Goal: Information Seeking & Learning: Check status

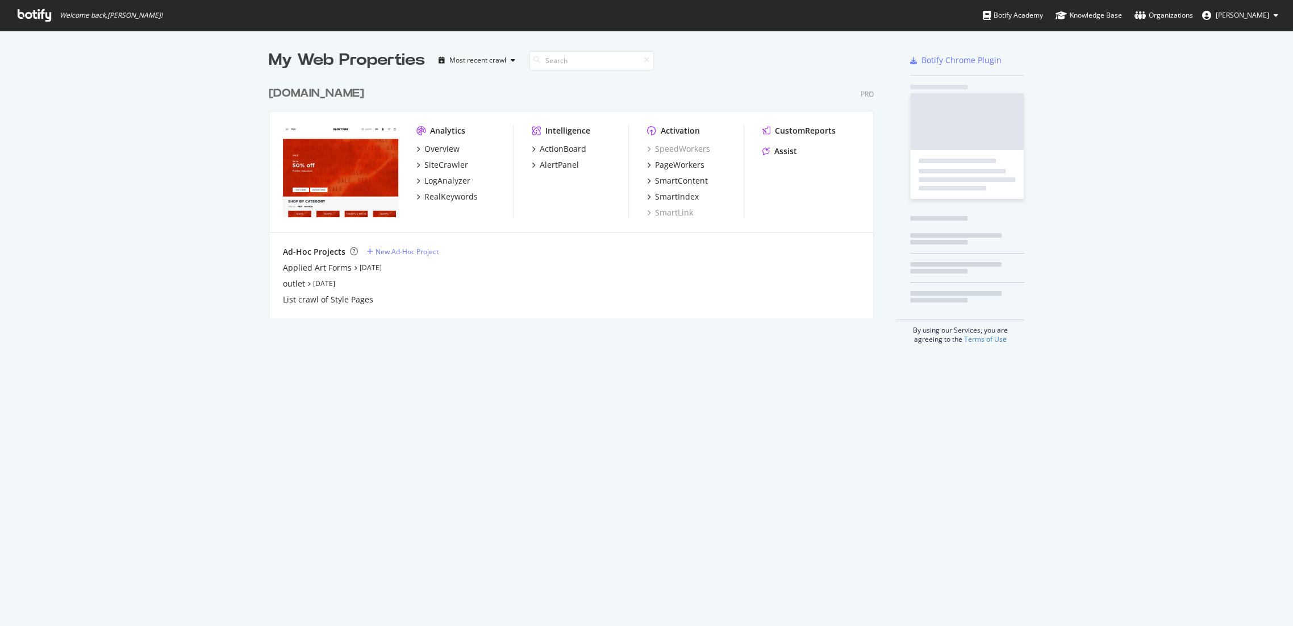
scroll to position [237, 605]
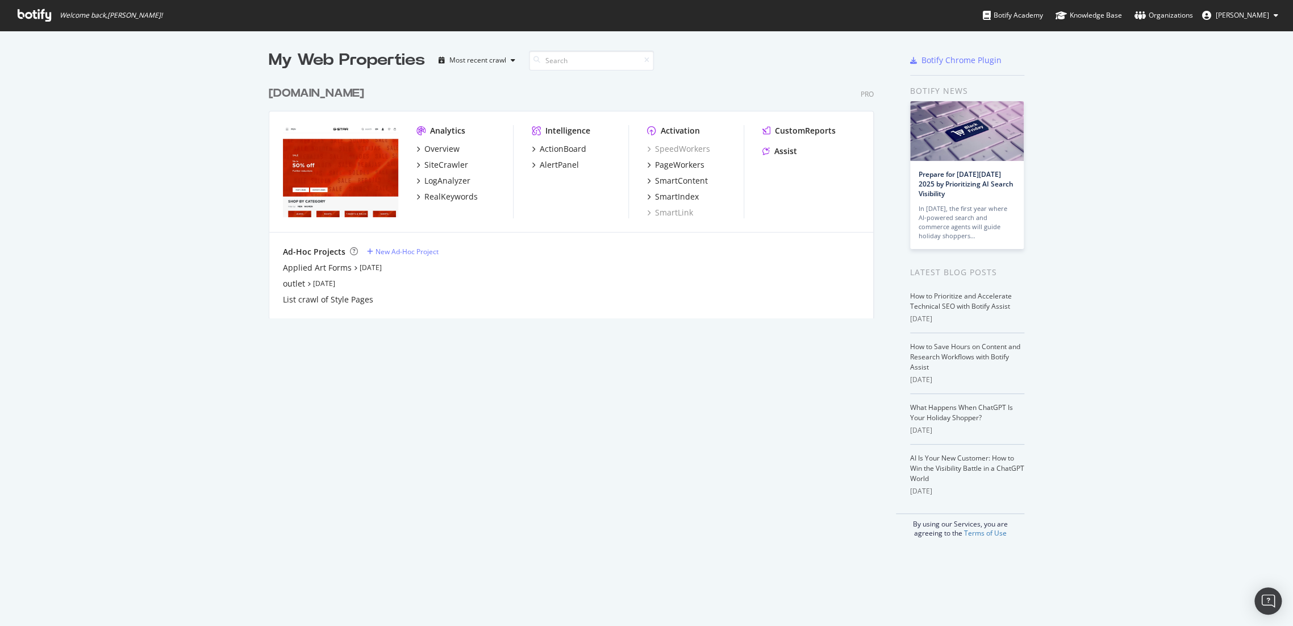
click at [48, 19] on icon at bounding box center [35, 15] width 34 height 12
click at [40, 16] on icon at bounding box center [35, 15] width 34 height 12
click at [26, 6] on span "Welcome back, [PERSON_NAME] !" at bounding box center [90, 15] width 163 height 31
click at [29, 18] on icon at bounding box center [35, 15] width 34 height 12
click at [431, 155] on div "Overview SiteCrawler LogAnalyzer RealKeywords" at bounding box center [464, 172] width 97 height 59
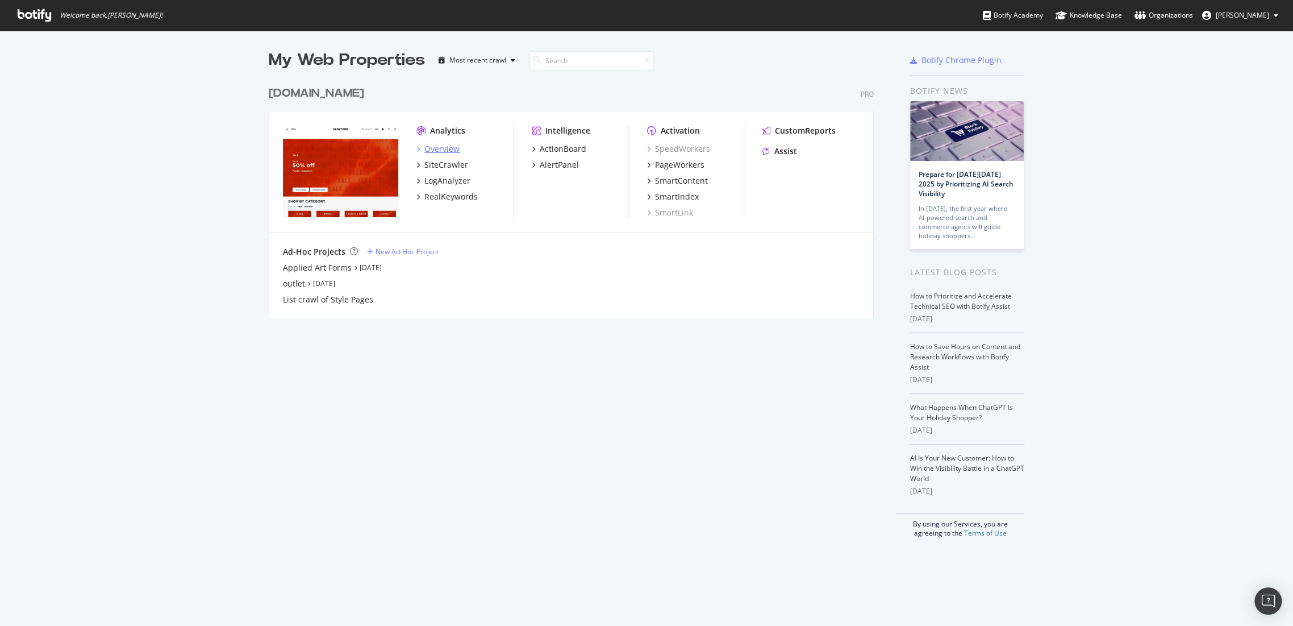
click at [436, 151] on div "Overview" at bounding box center [441, 148] width 35 height 11
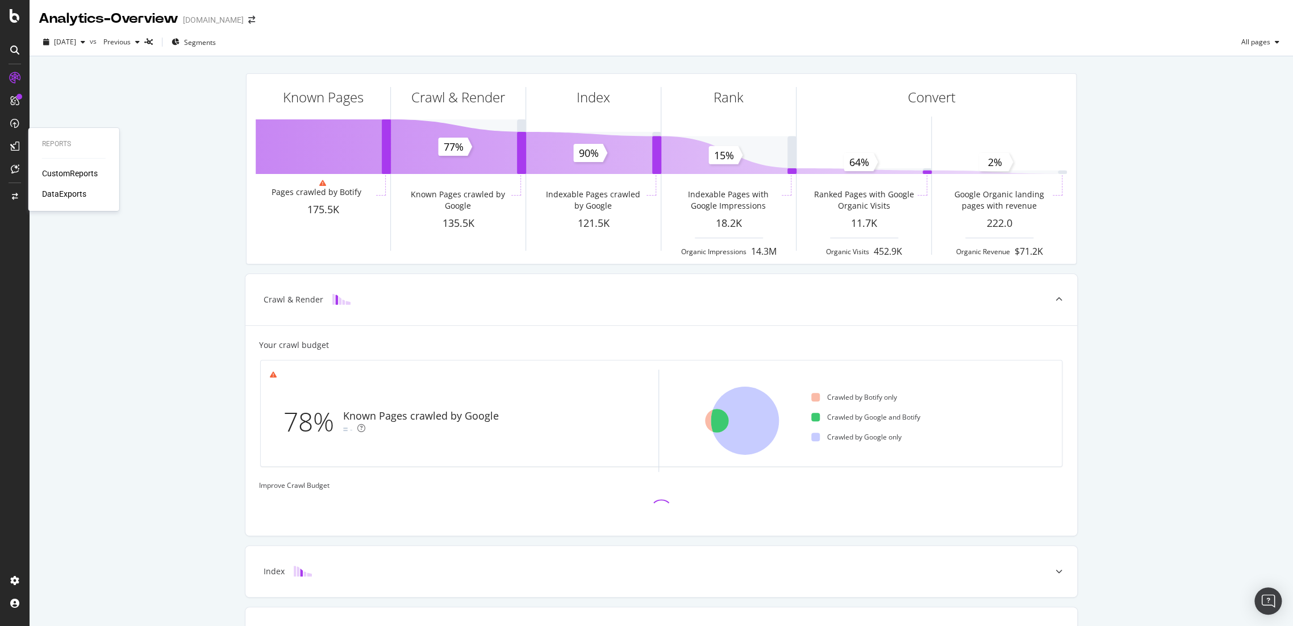
click at [66, 176] on div "CustomReports" at bounding box center [70, 173] width 56 height 11
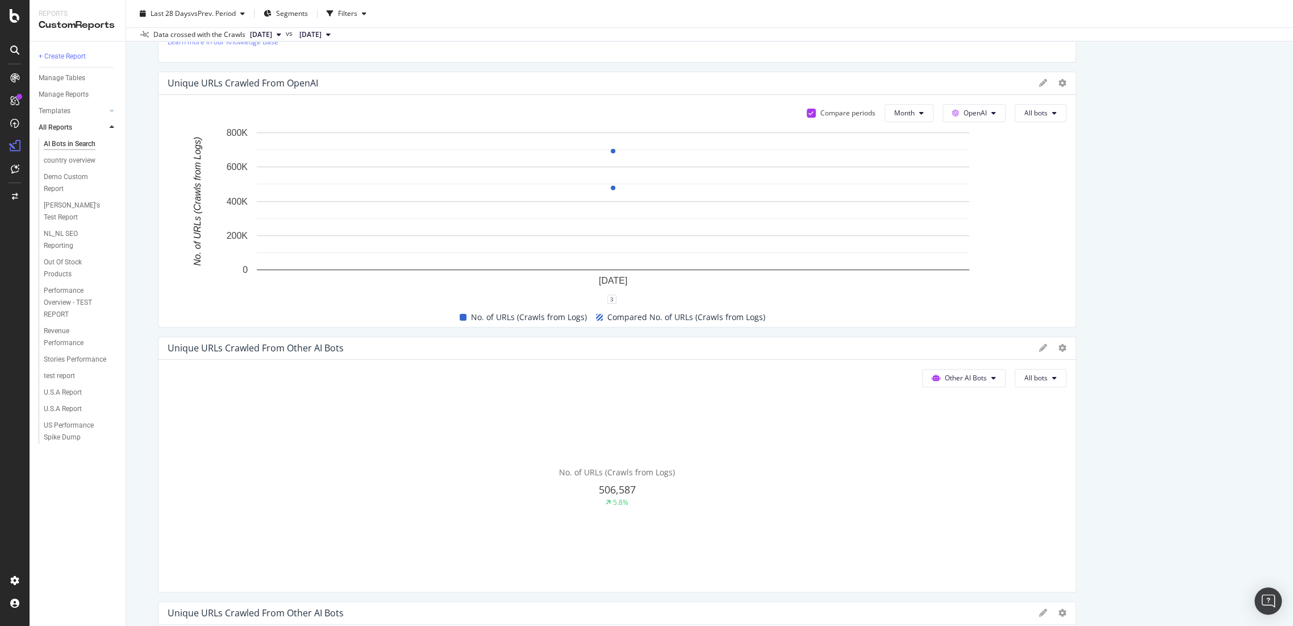
scroll to position [63, 0]
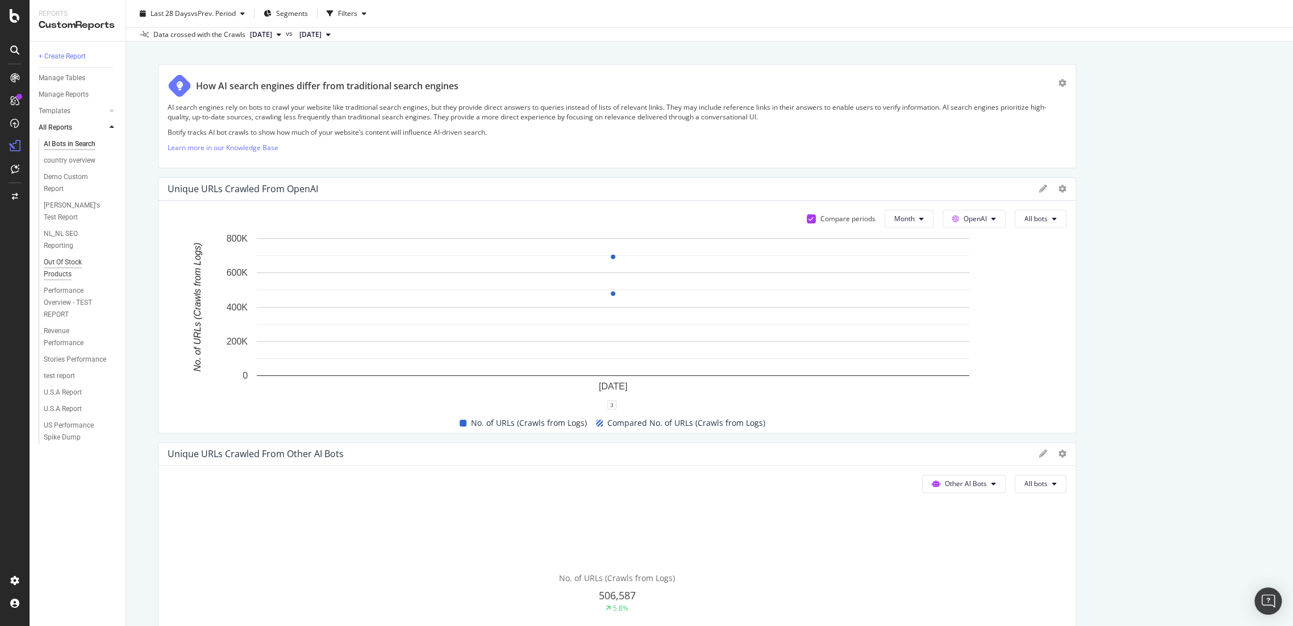
click at [51, 256] on div "Out Of Stock Products" at bounding box center [75, 268] width 63 height 24
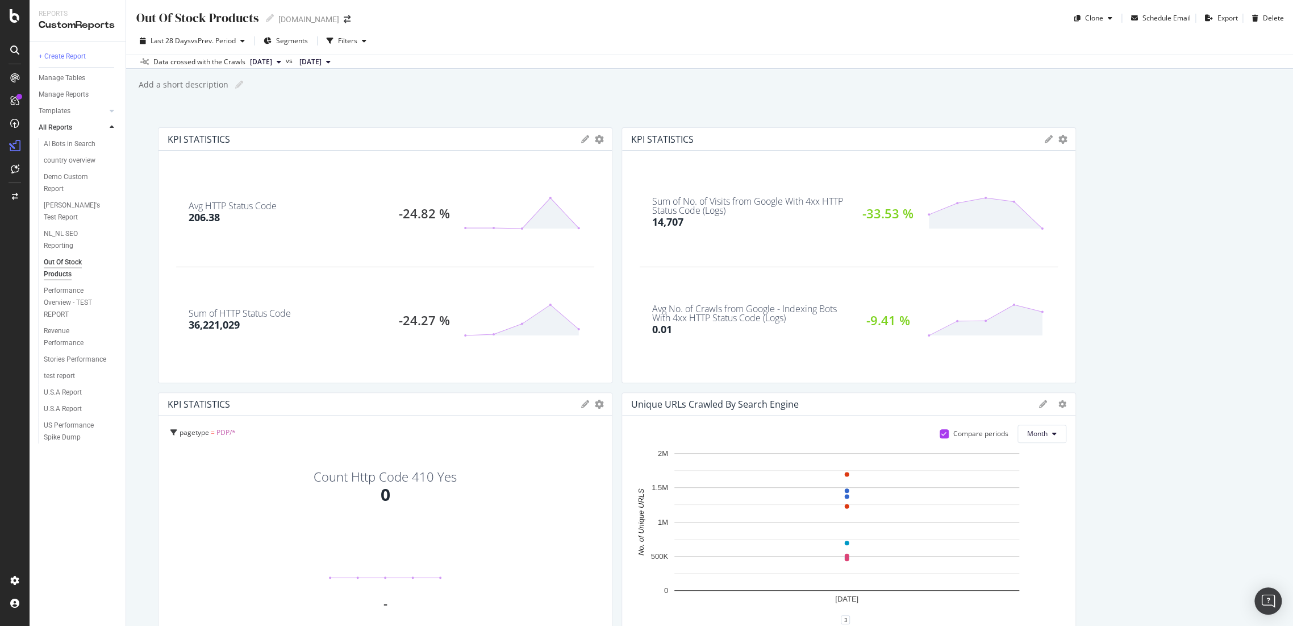
click at [774, 210] on div "Sum of No. of Visits from Google With 4xx HTTP Status Code (Logs)" at bounding box center [750, 206] width 197 height 18
click at [655, 218] on div "14,707" at bounding box center [667, 222] width 31 height 15
click at [1059, 137] on icon "gear" at bounding box center [1063, 139] width 9 height 9
click at [1019, 242] on span "Export as CSV" at bounding box center [1016, 245] width 118 height 15
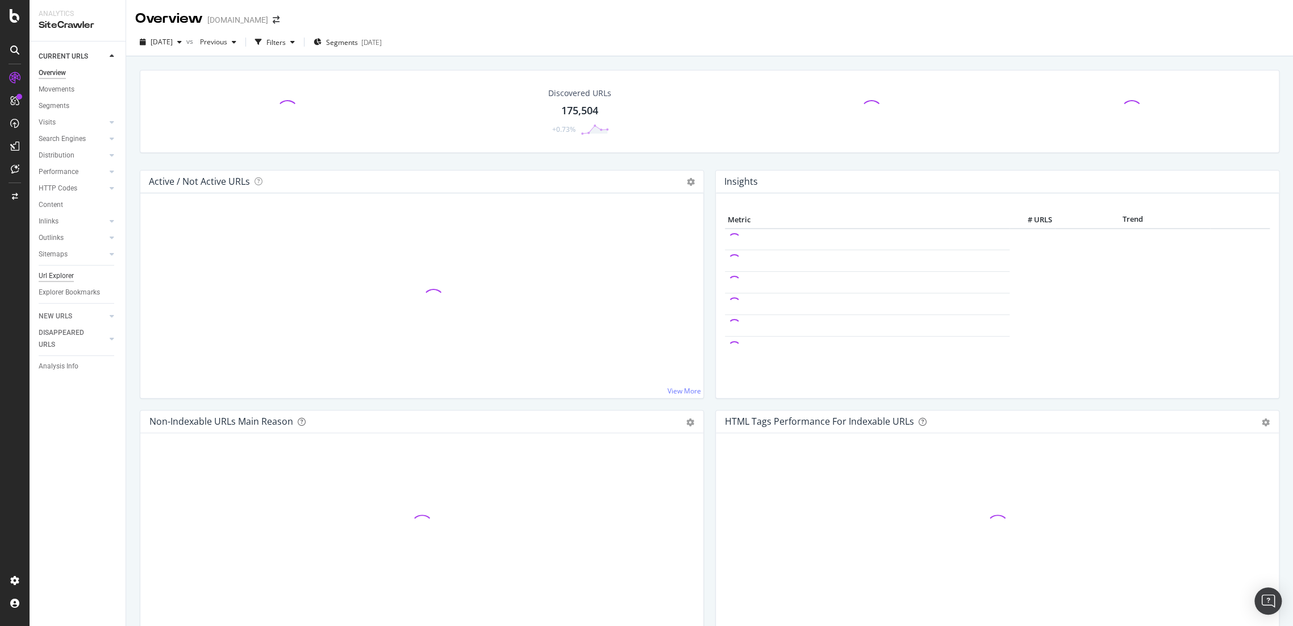
click at [55, 277] on div "Url Explorer" at bounding box center [56, 276] width 35 height 12
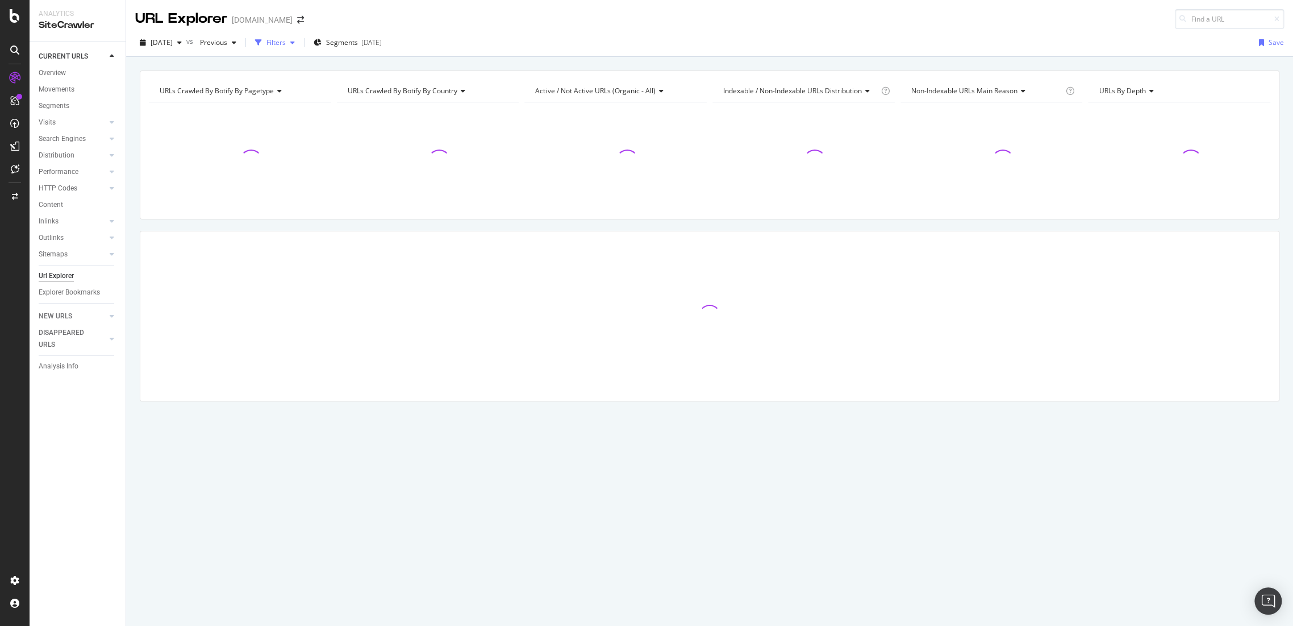
drag, startPoint x: 294, startPoint y: 42, endPoint x: 309, endPoint y: 40, distance: 14.9
click at [286, 42] on div "Filters" at bounding box center [275, 42] width 19 height 10
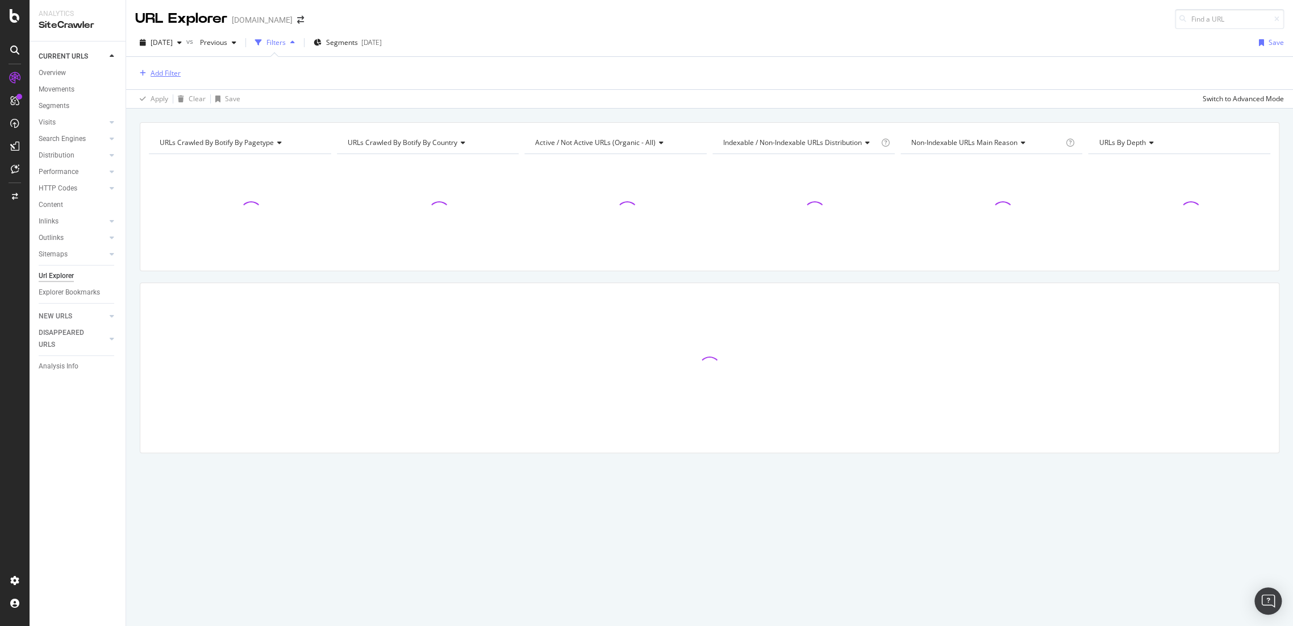
click at [166, 74] on div "Add Filter" at bounding box center [166, 73] width 30 height 10
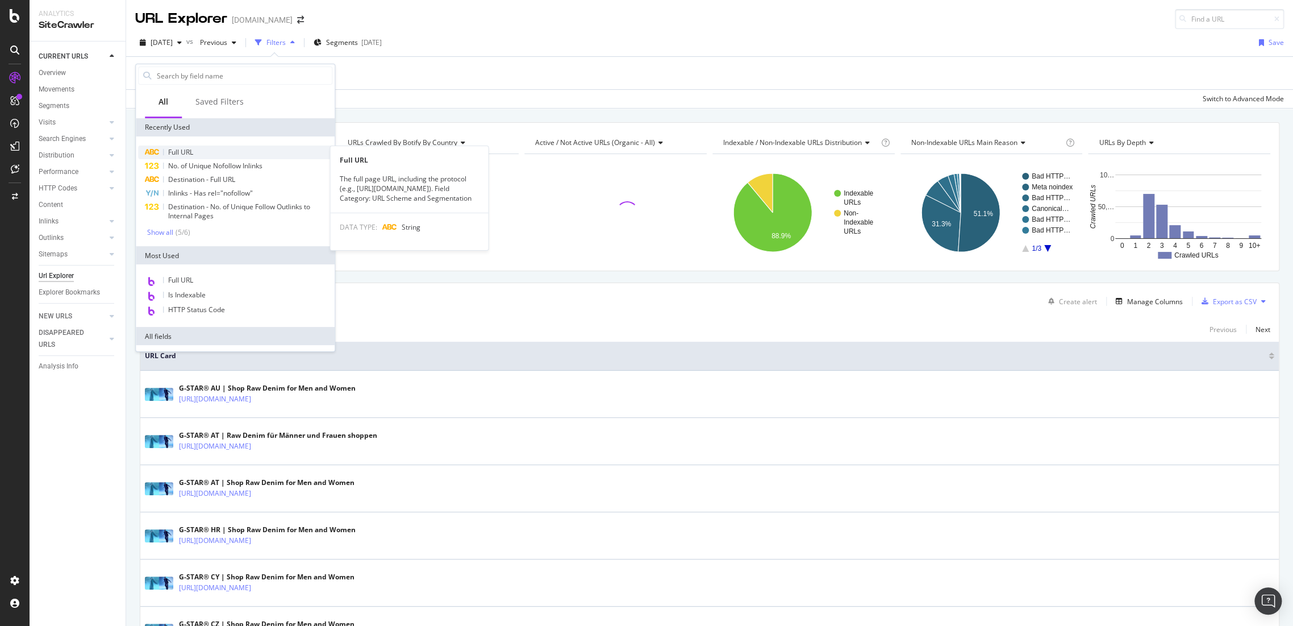
click at [198, 148] on div "Full URL" at bounding box center [235, 152] width 194 height 14
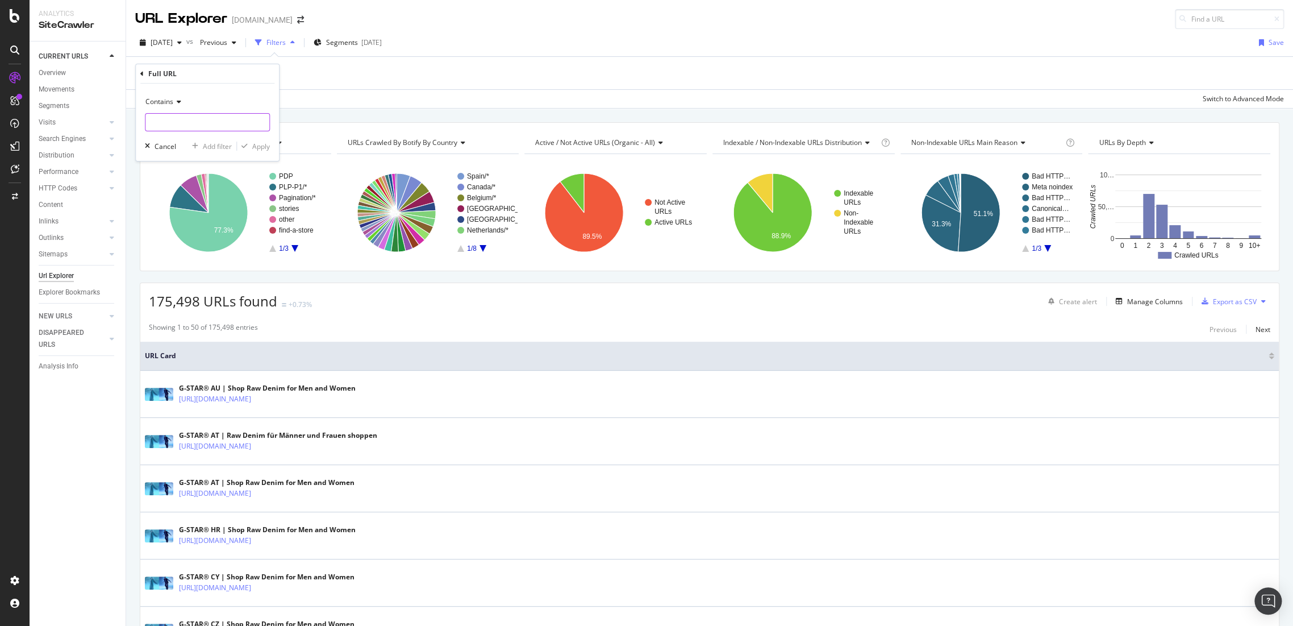
click at [183, 125] on input "text" at bounding box center [207, 122] width 124 height 18
paste input "95900D-4534-1827"
type input "95900D-4534-1827"
click at [255, 144] on div "Apply" at bounding box center [261, 146] width 18 height 10
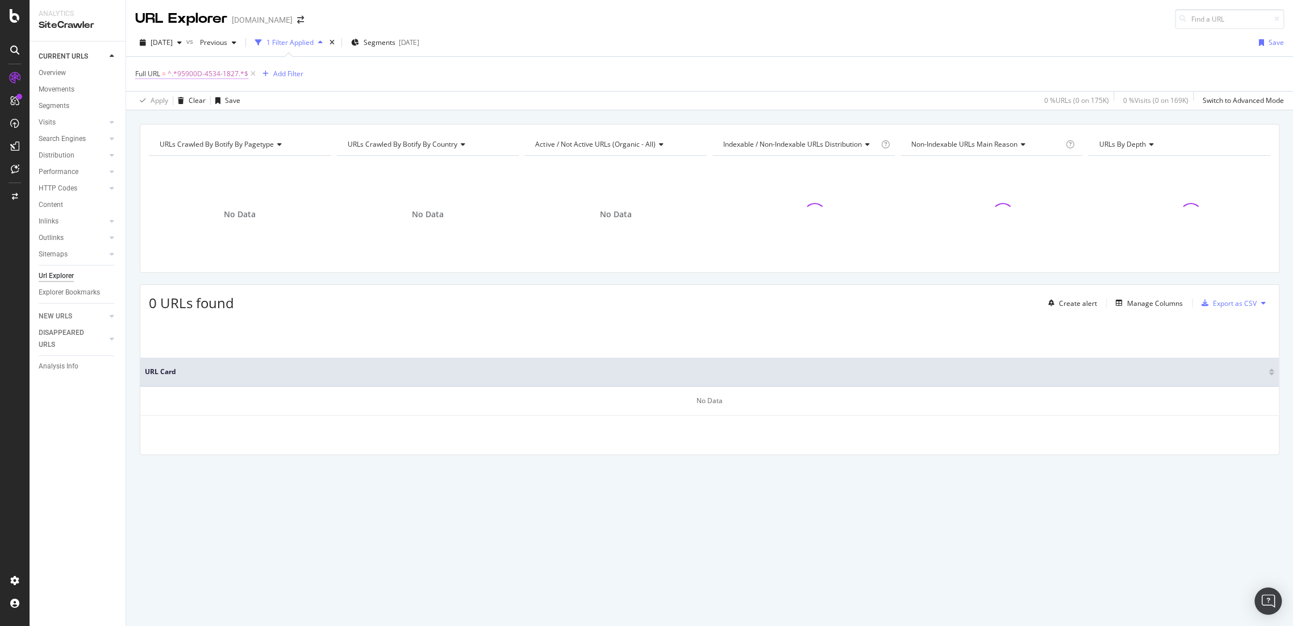
click at [211, 73] on span "^.*95900D-4534-1827.*$" at bounding box center [208, 74] width 81 height 16
click at [250, 138] on div "Contains 95900D-4534-1827 Cancel Add filter Apply" at bounding box center [207, 120] width 143 height 77
click at [182, 40] on icon "button" at bounding box center [179, 42] width 5 height 7
click at [230, 147] on div "535K URLs" at bounding box center [236, 146] width 34 height 10
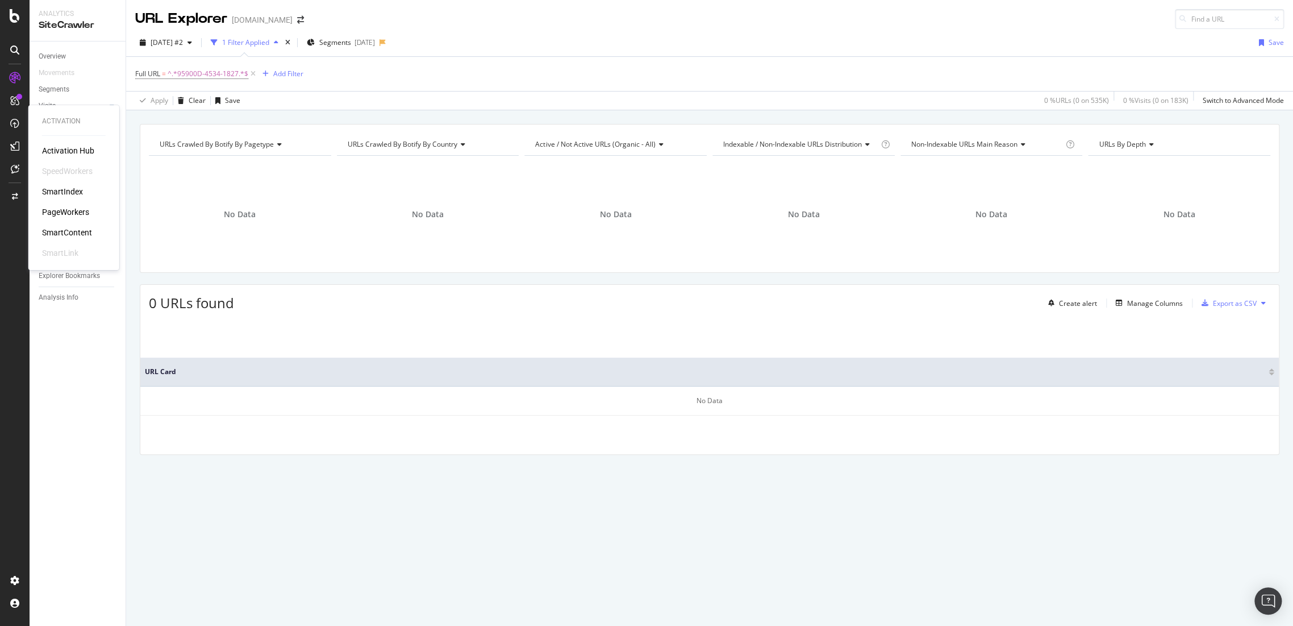
click at [68, 214] on div "PageWorkers" at bounding box center [65, 211] width 47 height 11
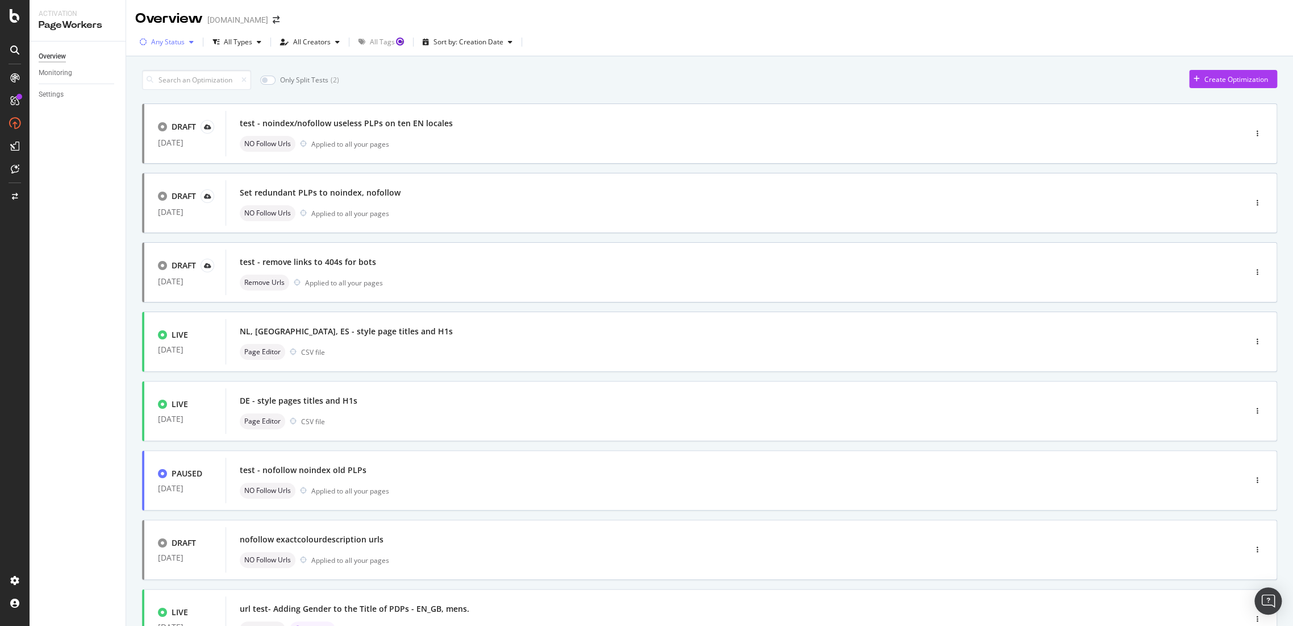
click at [166, 44] on div "Any Status" at bounding box center [168, 42] width 34 height 7
click at [152, 81] on div at bounding box center [149, 84] width 9 height 9
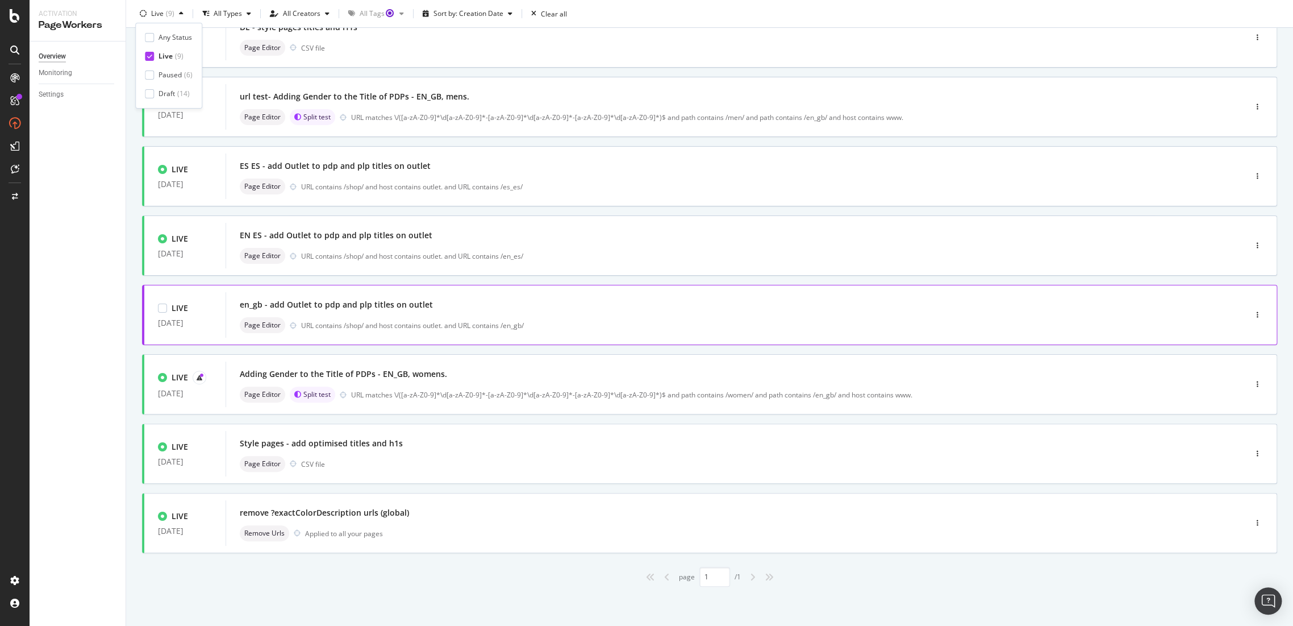
scroll to position [102, 0]
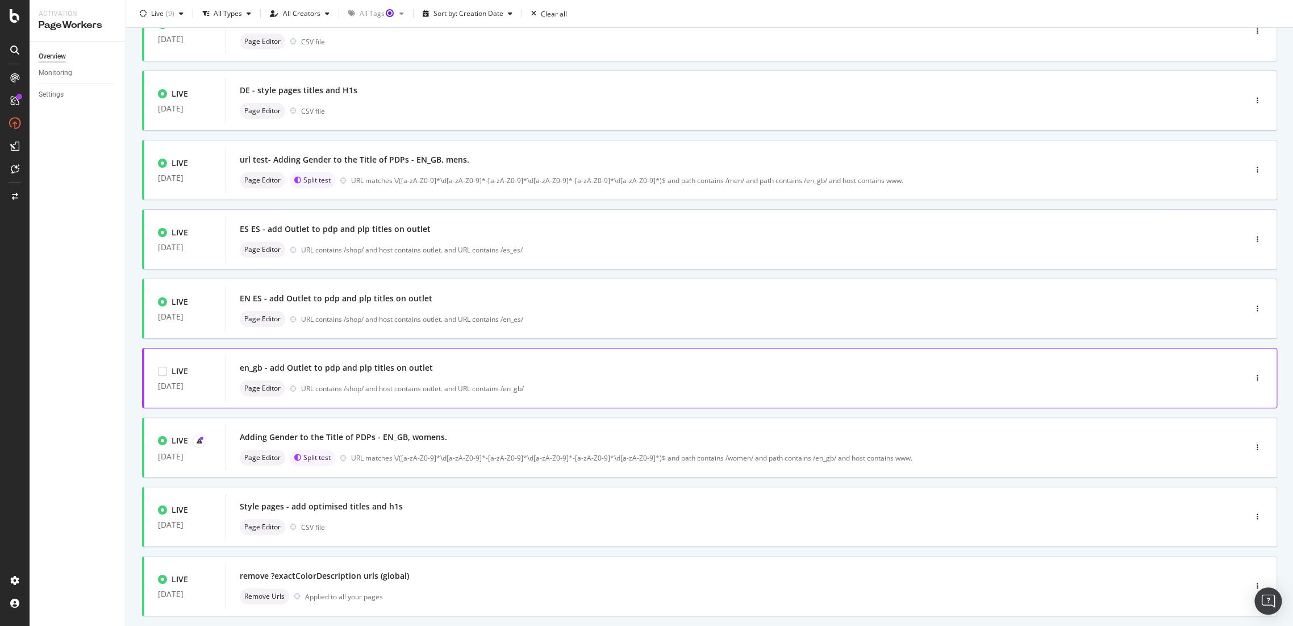
drag, startPoint x: 379, startPoint y: 365, endPoint x: 303, endPoint y: 369, distance: 76.3
click at [303, 369] on div "en_gb - add Outlet to pdp and plp titles on outlet" at bounding box center [336, 367] width 193 height 11
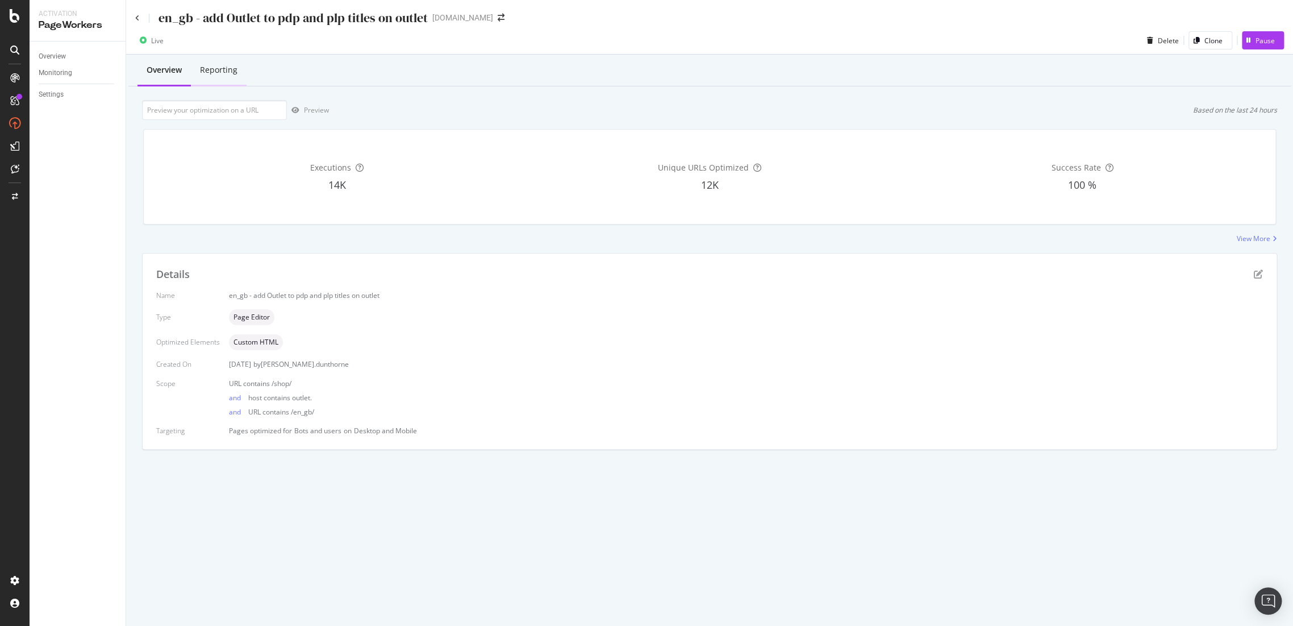
click at [224, 73] on div "Reporting" at bounding box center [218, 69] width 37 height 11
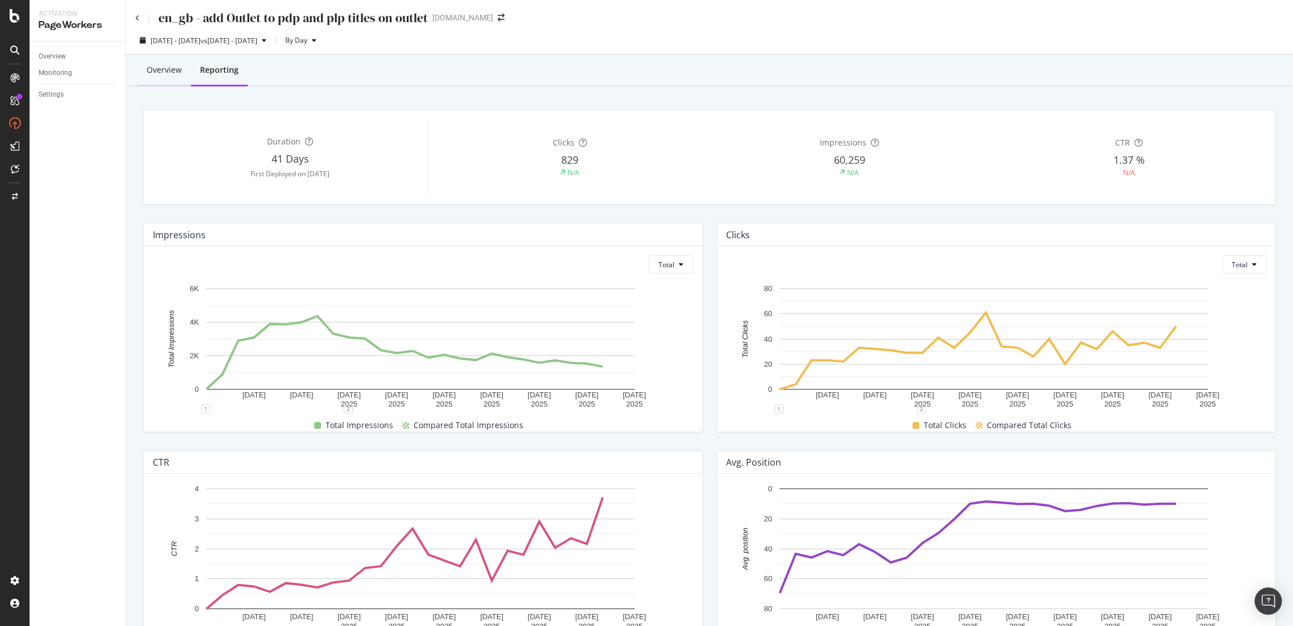
click at [178, 68] on div "Overview" at bounding box center [164, 69] width 35 height 11
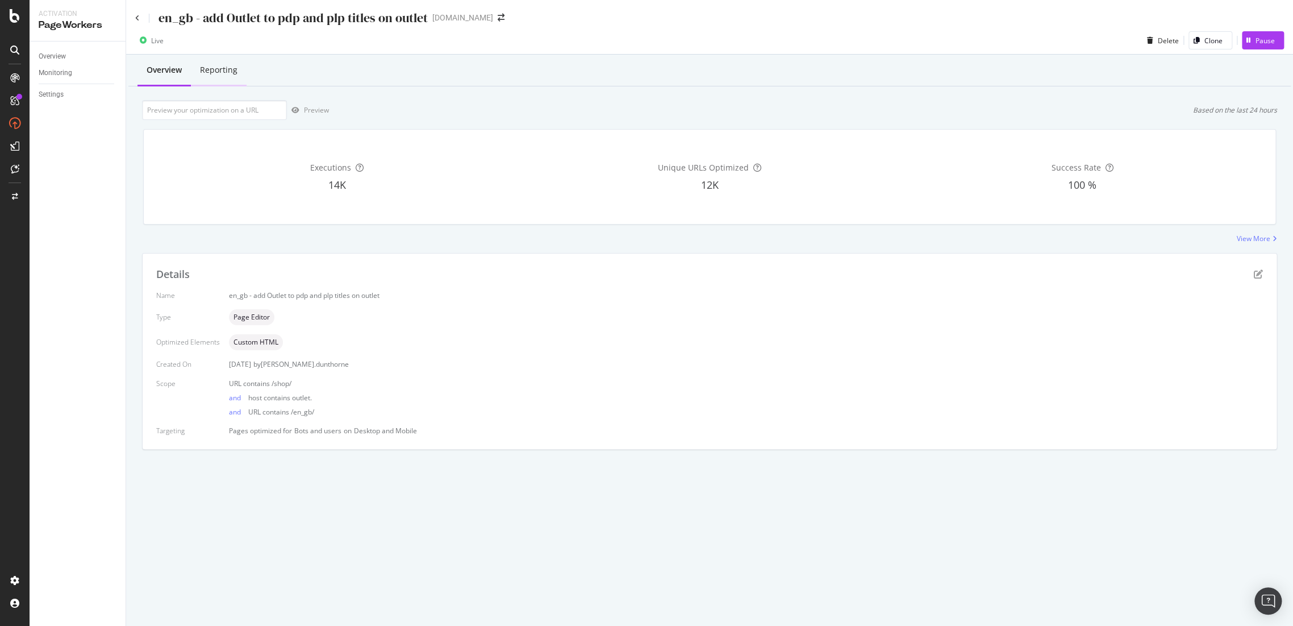
click at [234, 77] on div "Reporting" at bounding box center [219, 70] width 56 height 31
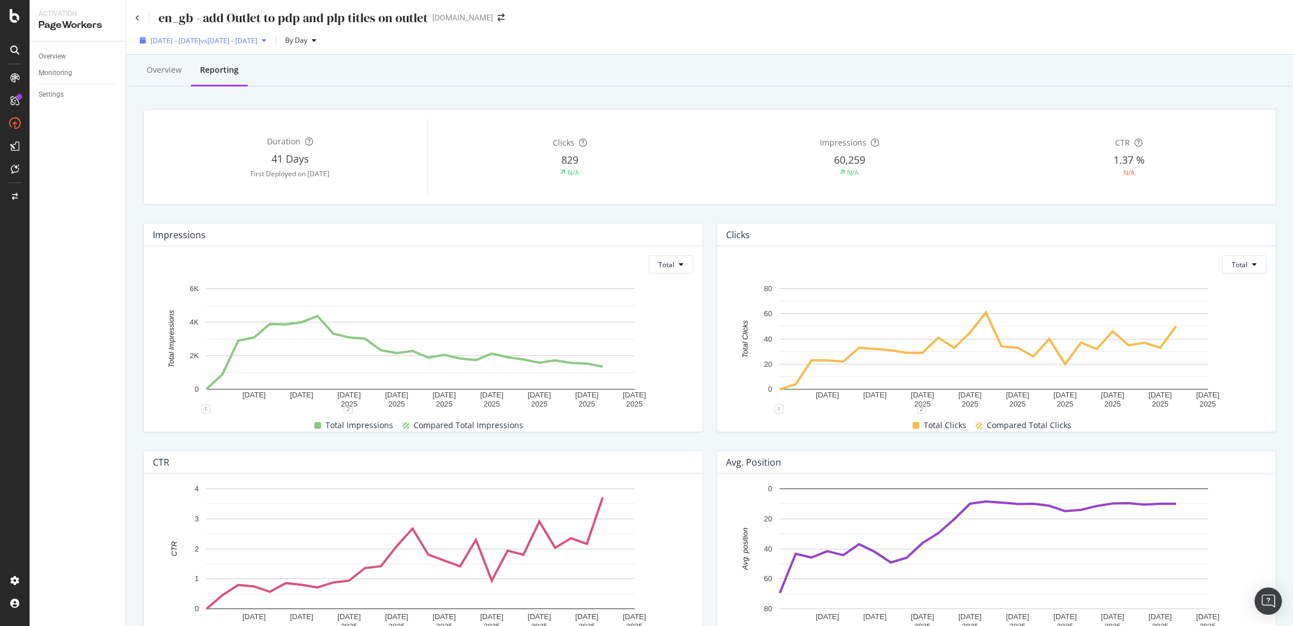
click at [243, 45] on div "2025 Sep. 1st - Sep. 28th vs 2025 Aug. 4th - Aug. 31st" at bounding box center [204, 41] width 107 height 10
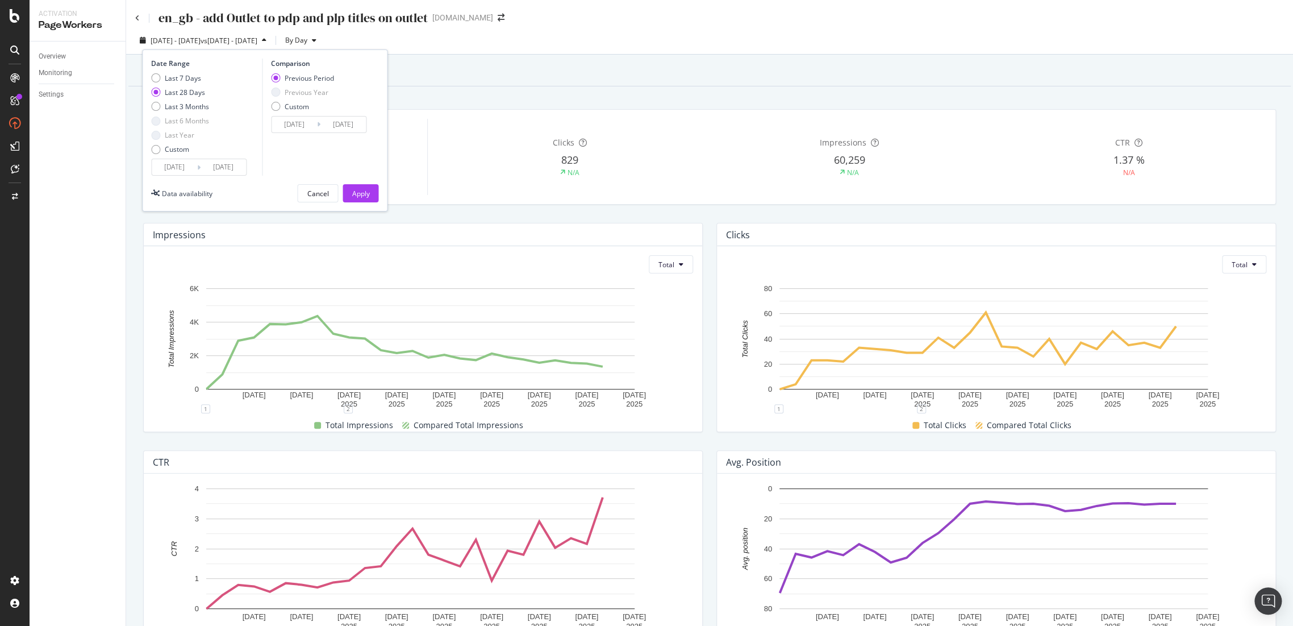
click at [179, 162] on input "2025/09/01" at bounding box center [174, 167] width 45 height 16
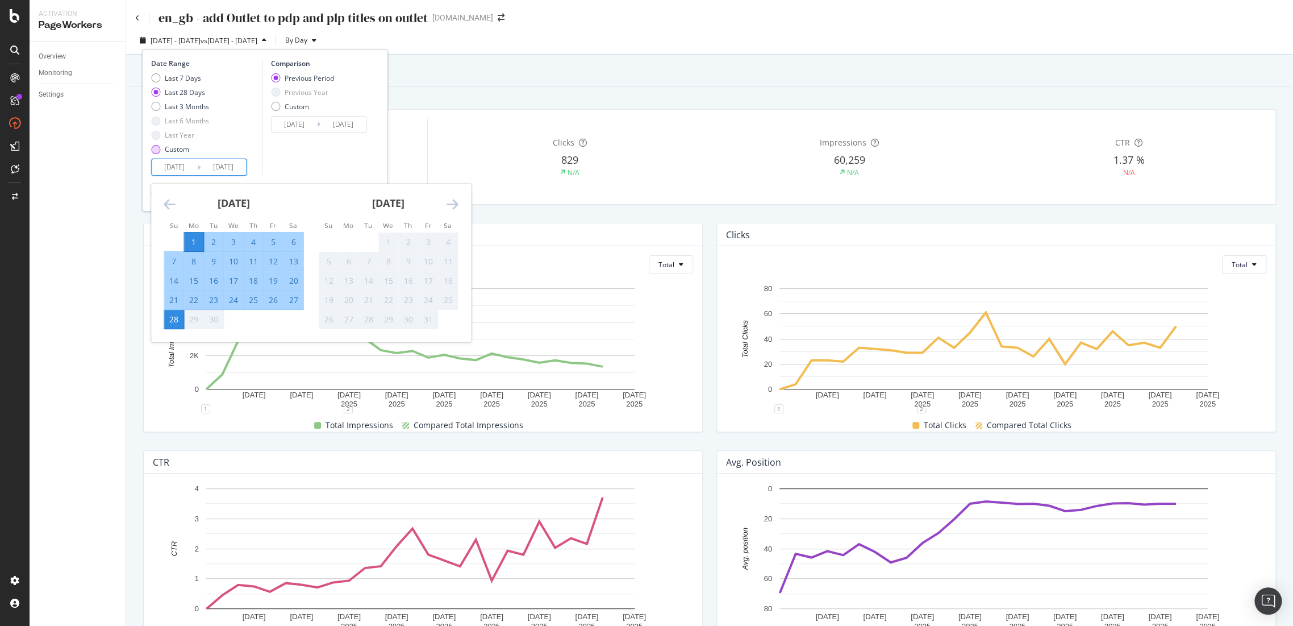
click at [165, 149] on div "Custom" at bounding box center [177, 149] width 24 height 10
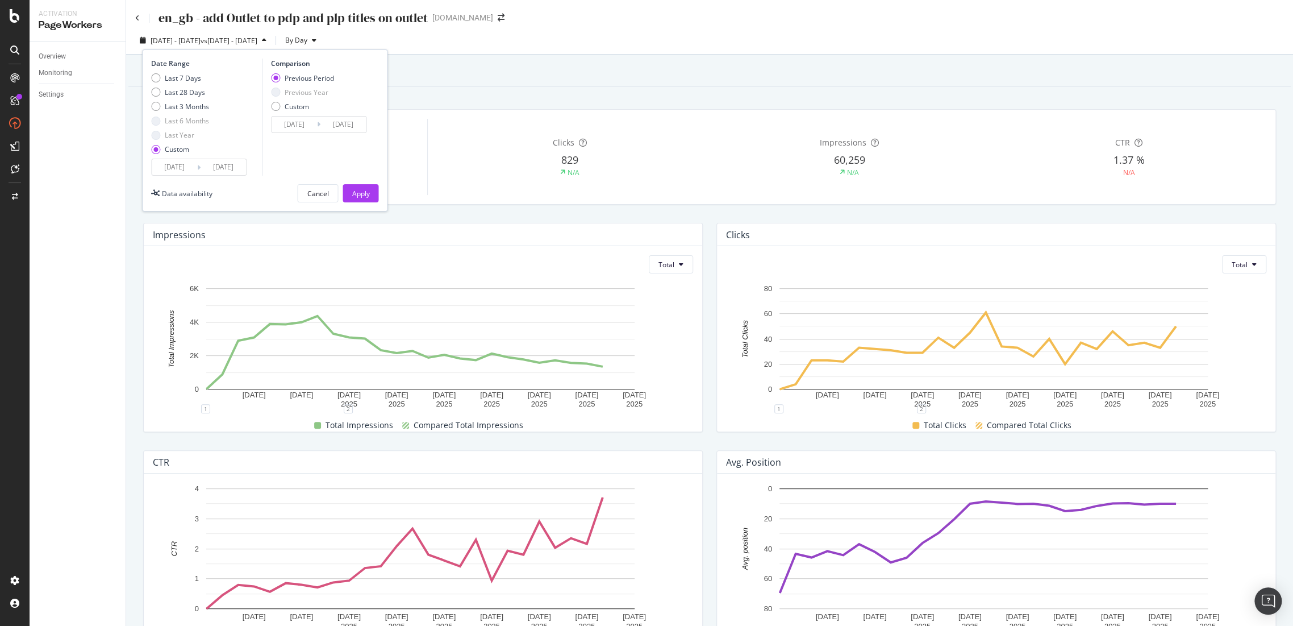
click at [173, 169] on input "2025/09/01" at bounding box center [174, 167] width 45 height 16
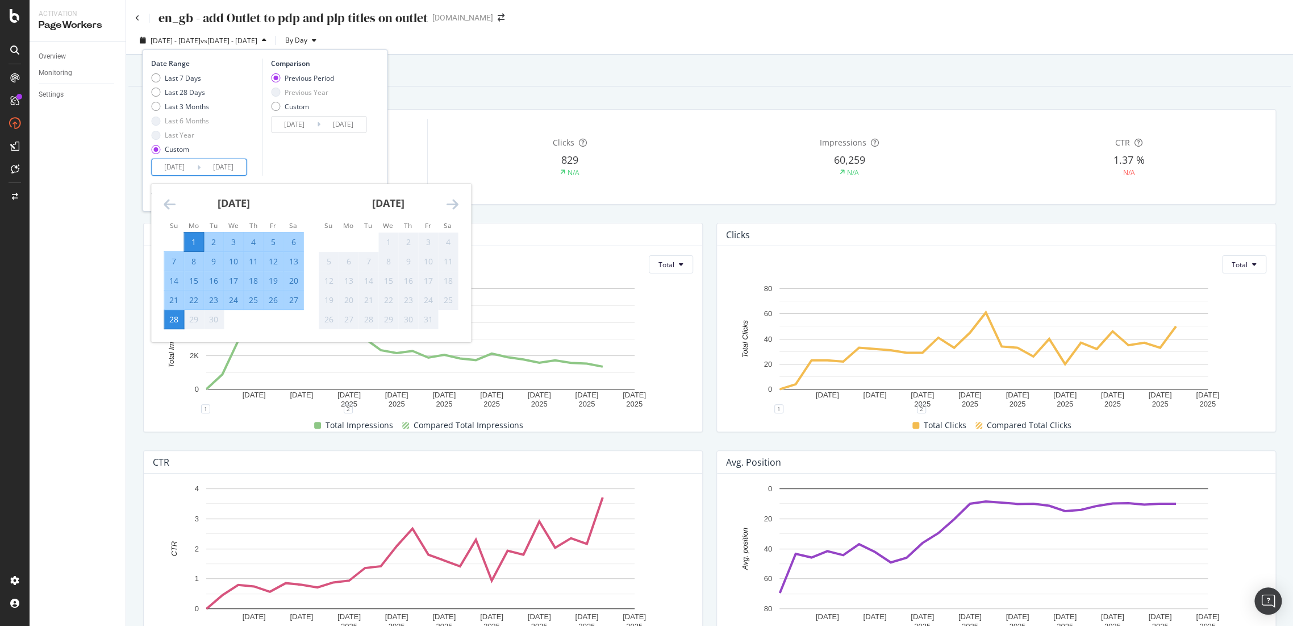
click at [173, 201] on icon "Move backward to switch to the previous month." at bounding box center [170, 204] width 12 height 14
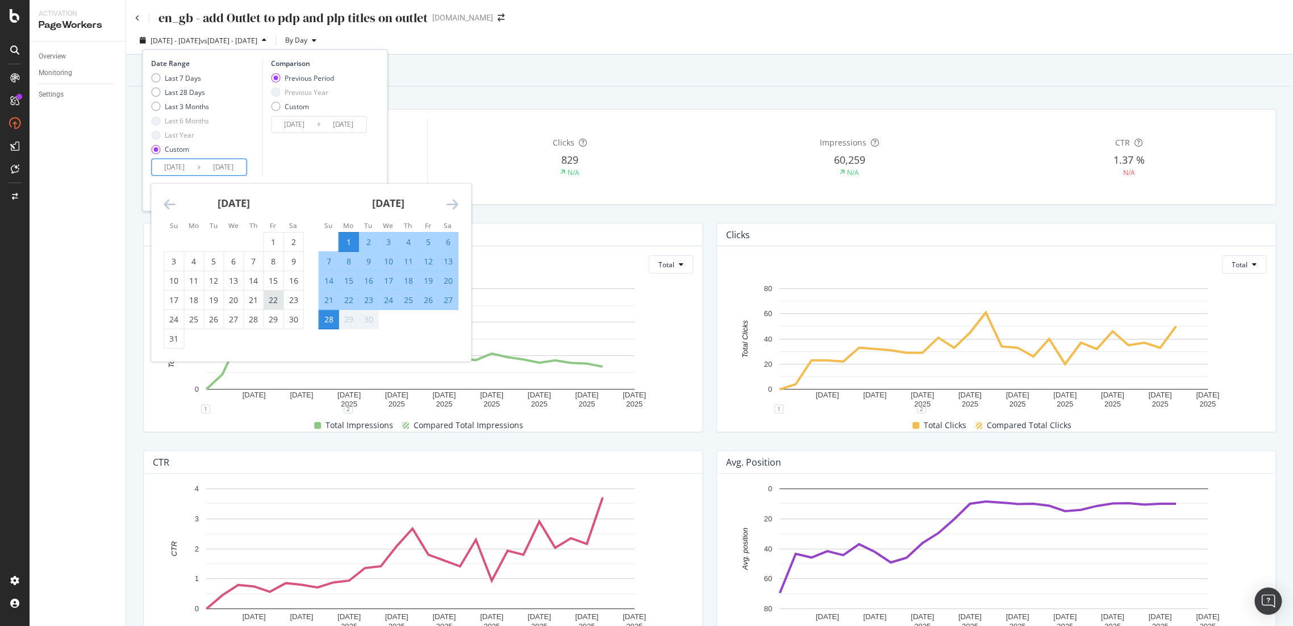
click at [278, 303] on div "22" at bounding box center [273, 299] width 19 height 11
type input "2025/08/22"
type input "2025/07/15"
type input "2025/08/21"
click at [409, 299] on div "25" at bounding box center [407, 299] width 19 height 11
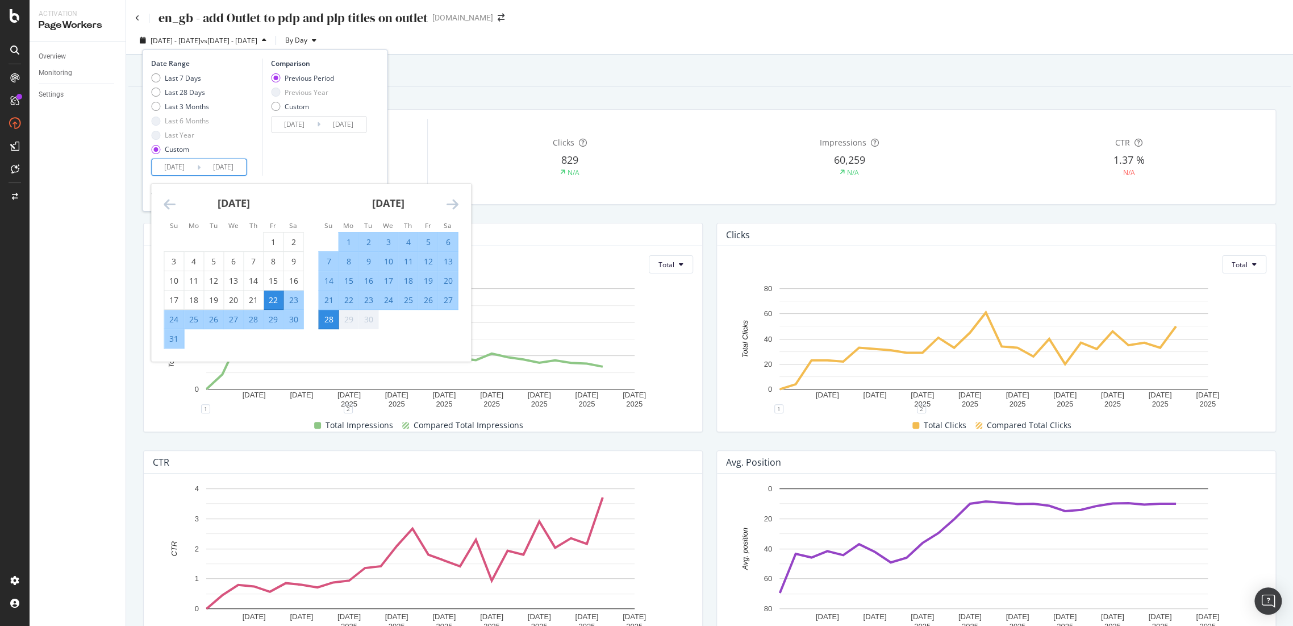
type input "2025/09/25"
type input "2025/07/18"
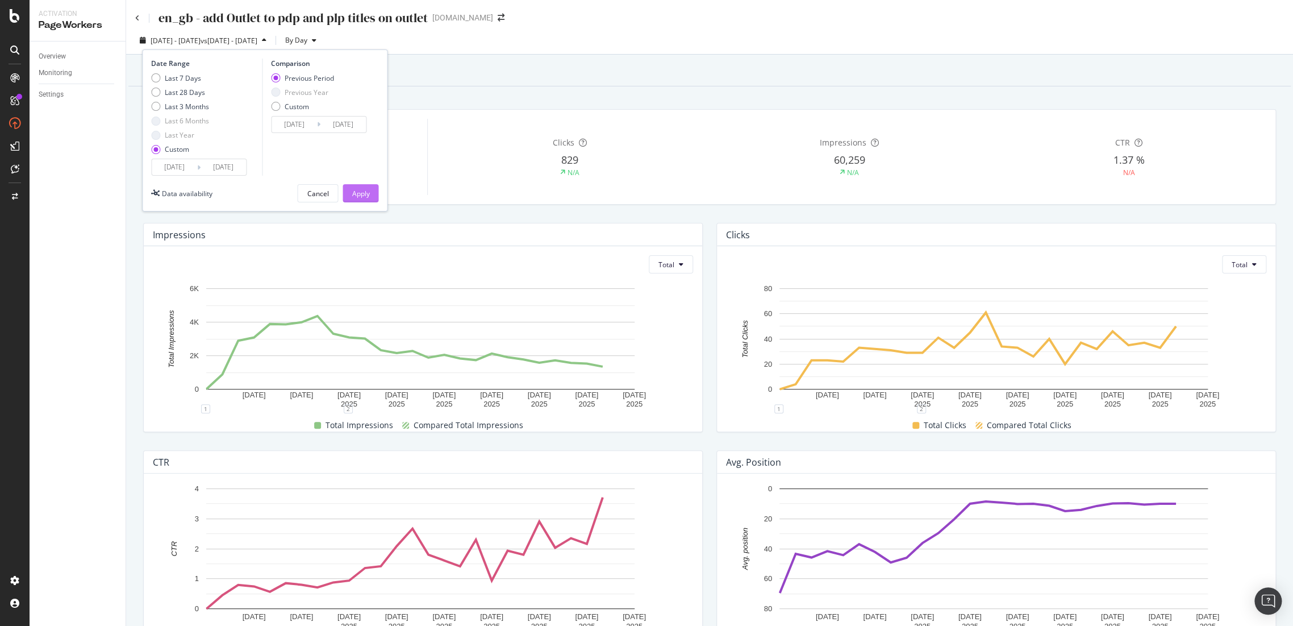
click at [364, 194] on div "Apply" at bounding box center [361, 194] width 18 height 10
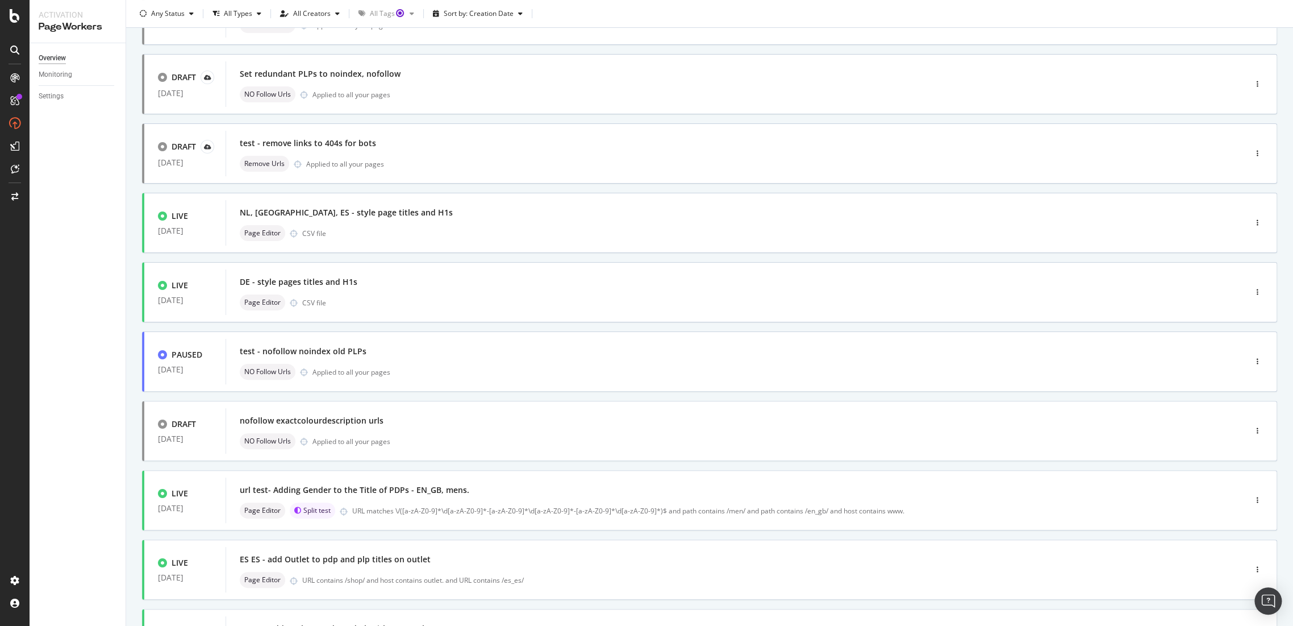
scroll to position [235, 0]
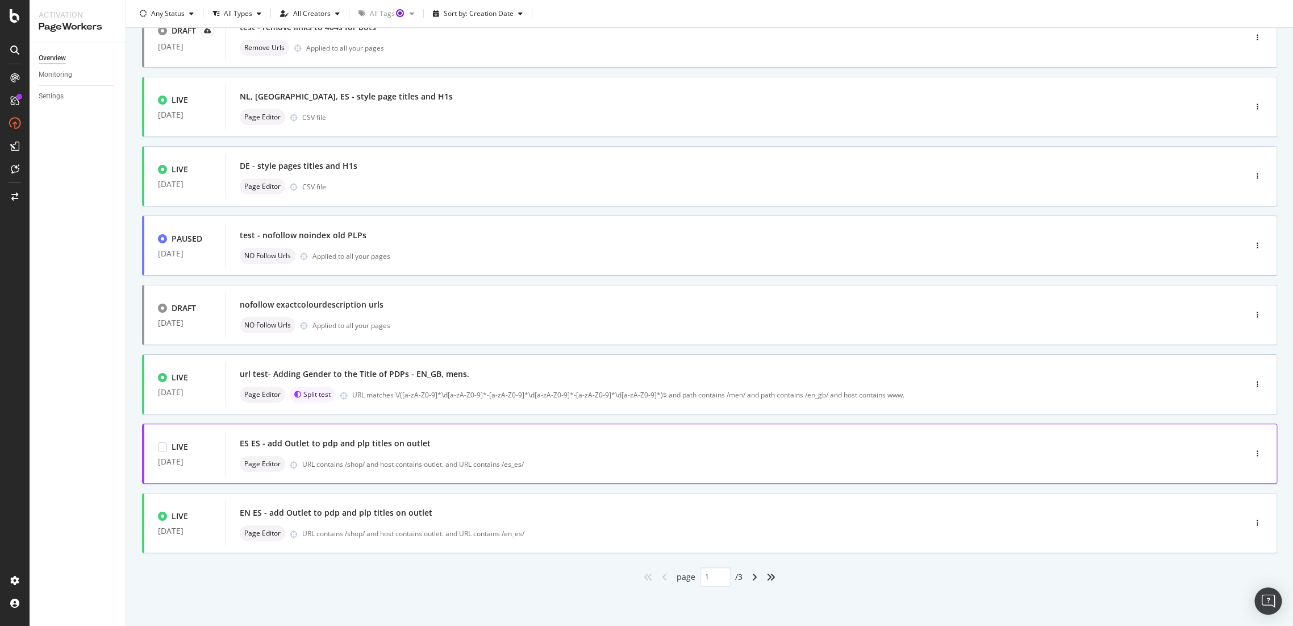
click at [395, 442] on div "ES ES - add Outlet to pdp and plp titles on outlet" at bounding box center [335, 442] width 191 height 11
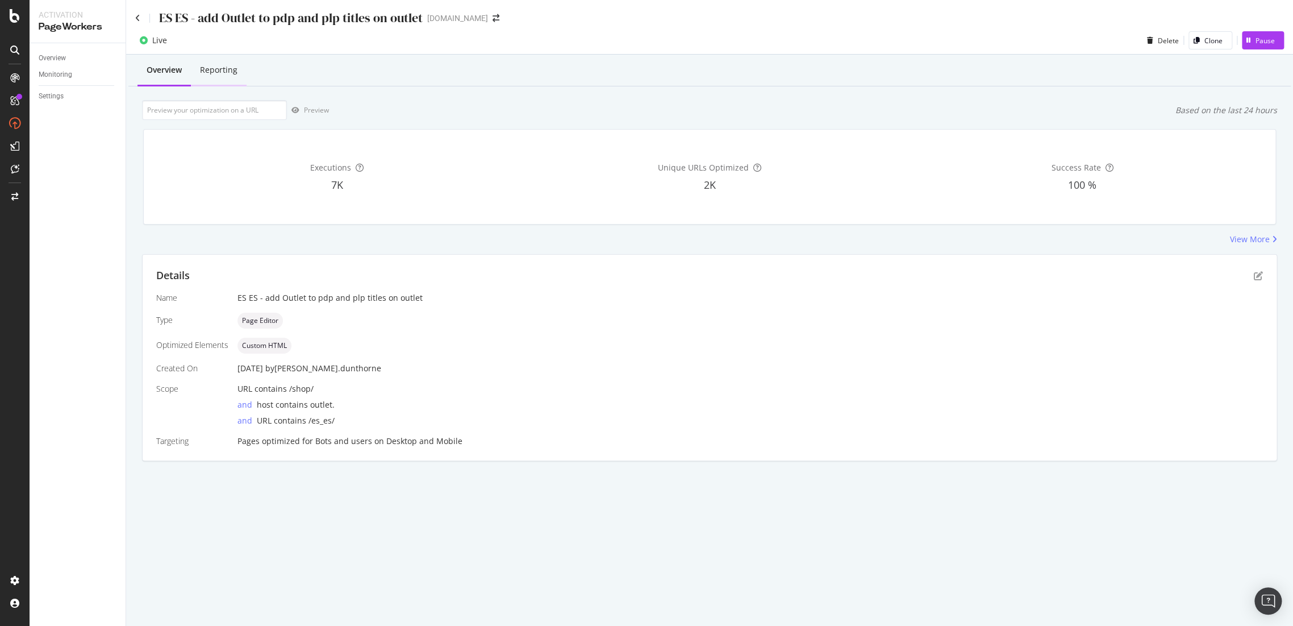
click at [223, 70] on div "Reporting" at bounding box center [218, 69] width 37 height 11
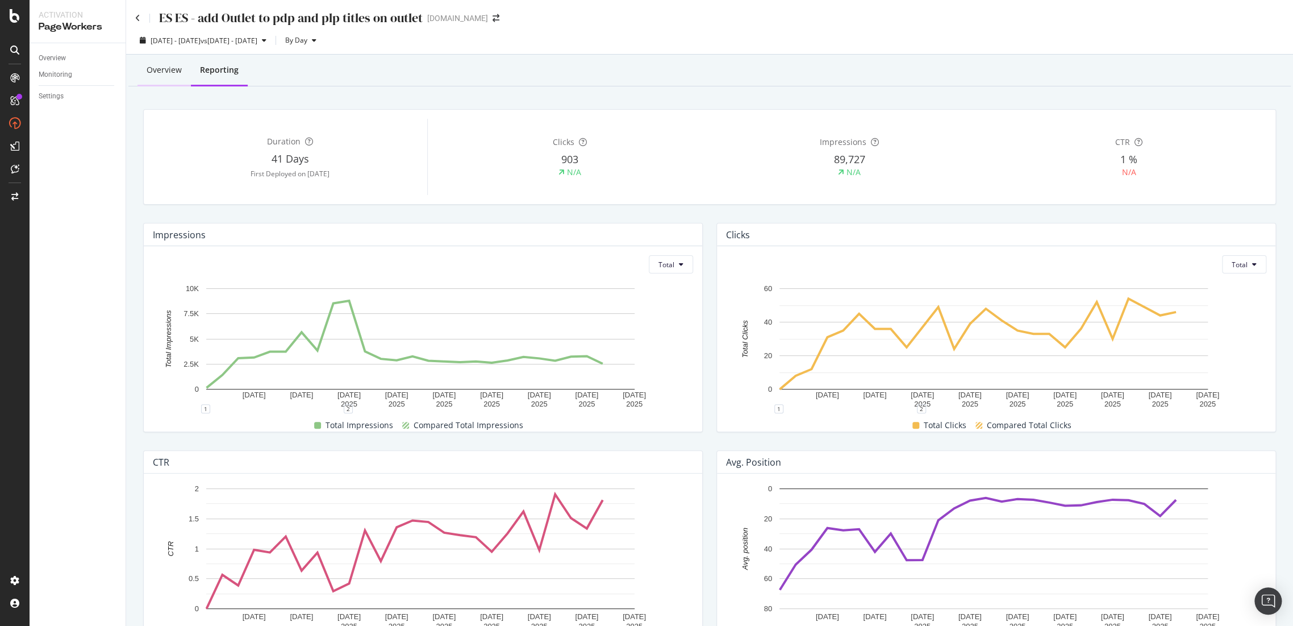
click at [154, 74] on div "Overview" at bounding box center [164, 69] width 35 height 11
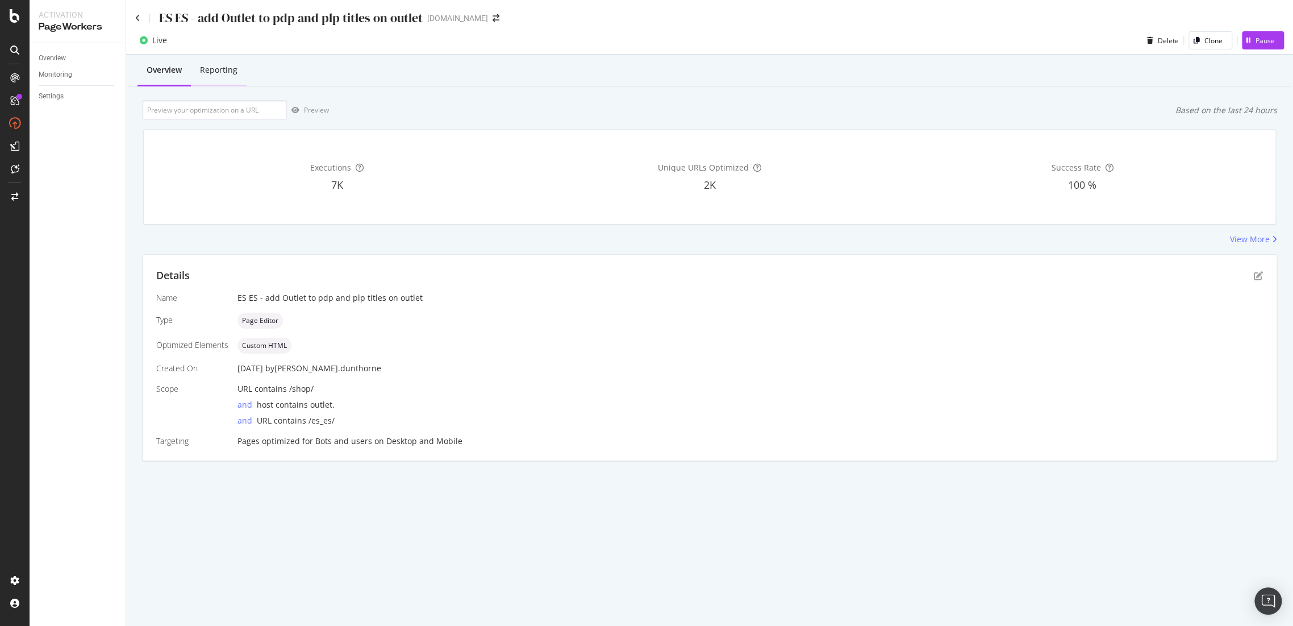
click at [232, 77] on div "Reporting" at bounding box center [219, 70] width 56 height 31
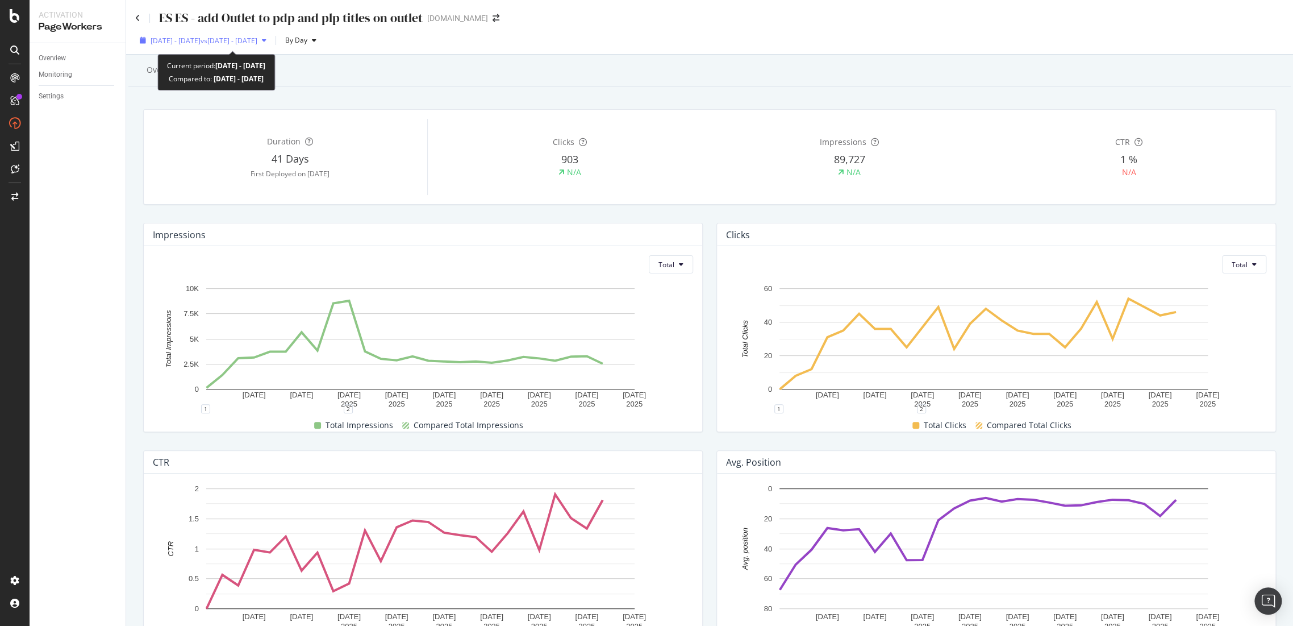
click at [257, 41] on span "vs 2025 Aug. 4th - Aug. 31st" at bounding box center [229, 41] width 57 height 10
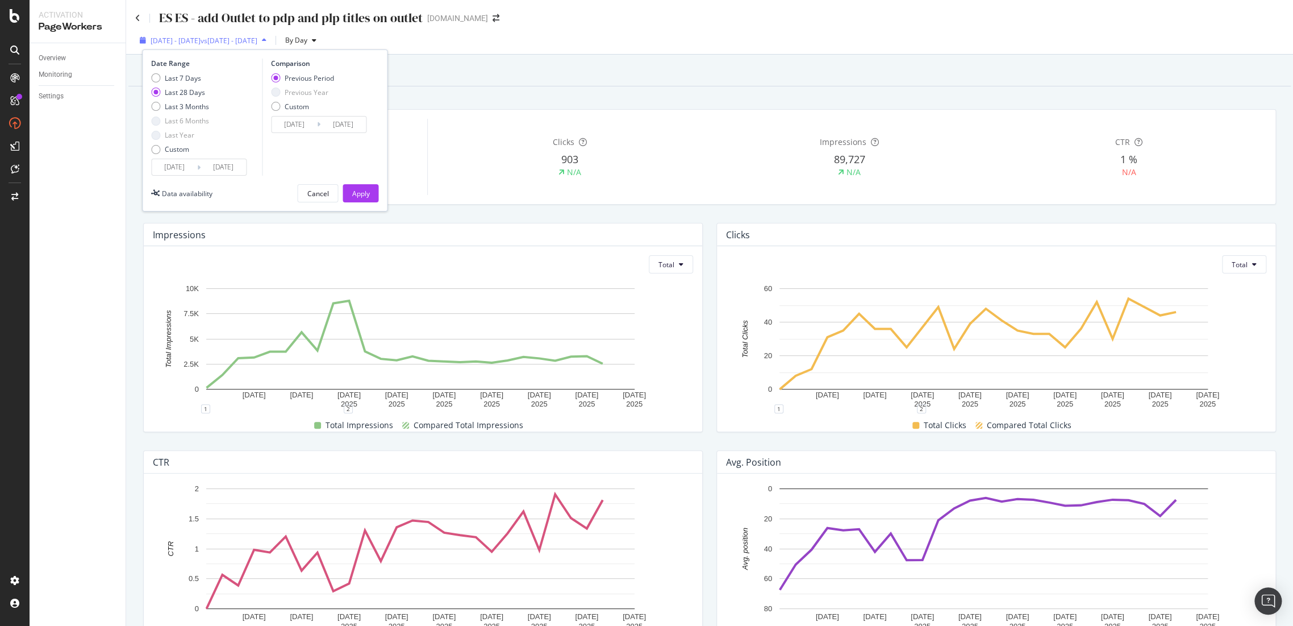
click at [201, 44] on span "2025 Sep. 1st - Sep. 28th" at bounding box center [176, 41] width 50 height 10
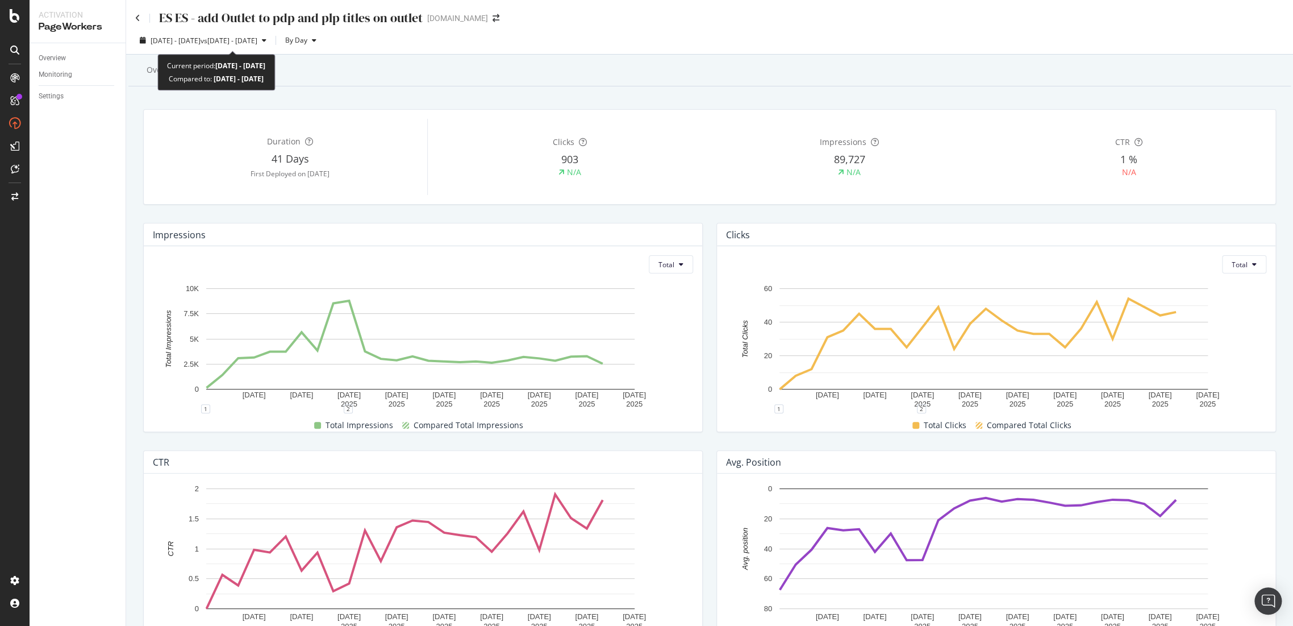
click at [201, 44] on span "2025 Sep. 1st - Sep. 28th" at bounding box center [176, 41] width 50 height 10
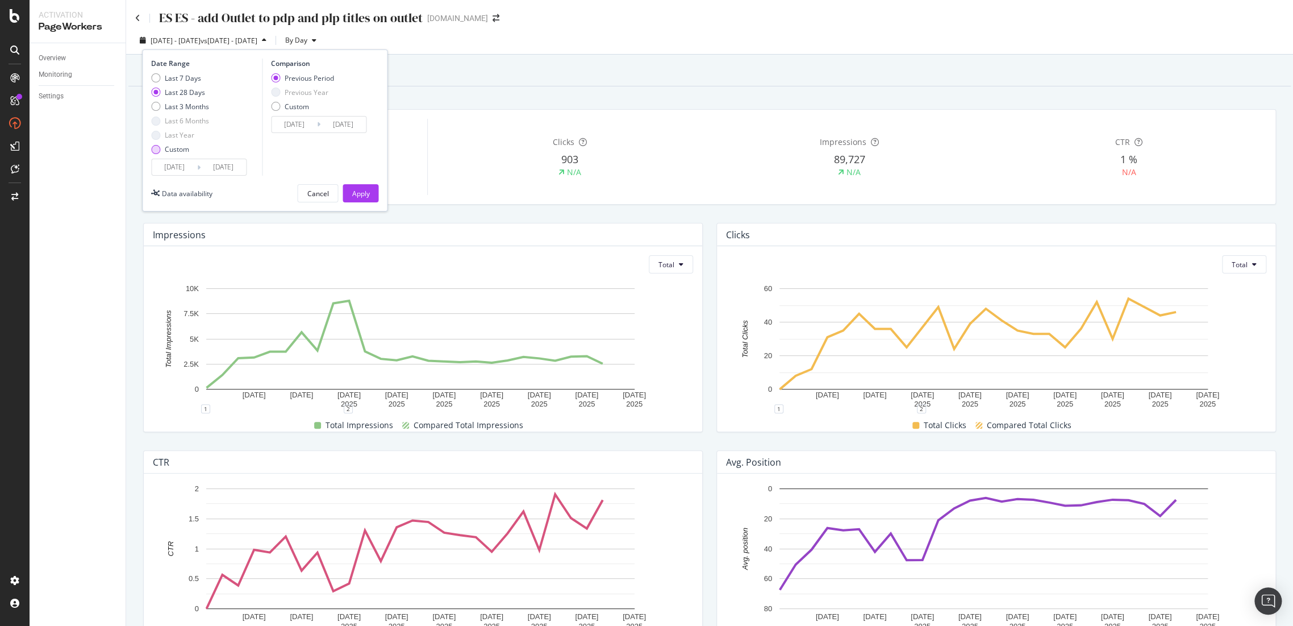
click at [155, 152] on div "Custom" at bounding box center [155, 149] width 9 height 9
click at [179, 162] on input "2025/09/01" at bounding box center [174, 167] width 45 height 16
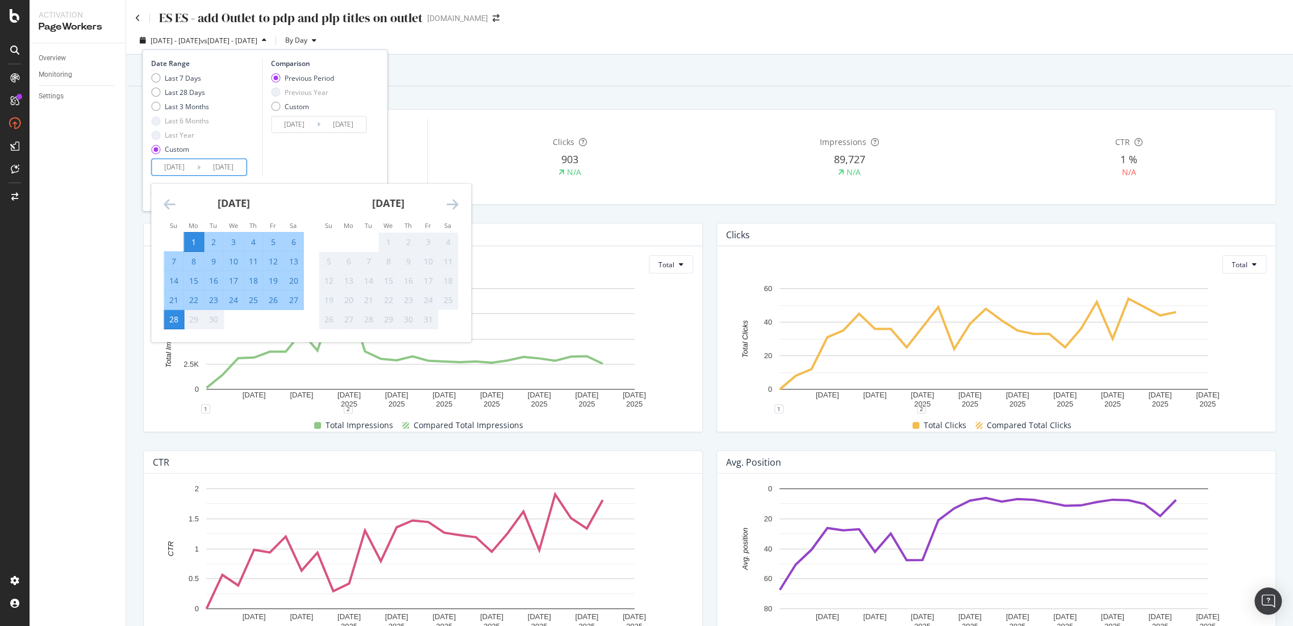
click at [174, 203] on icon "Move backward to switch to the previous month." at bounding box center [170, 204] width 12 height 14
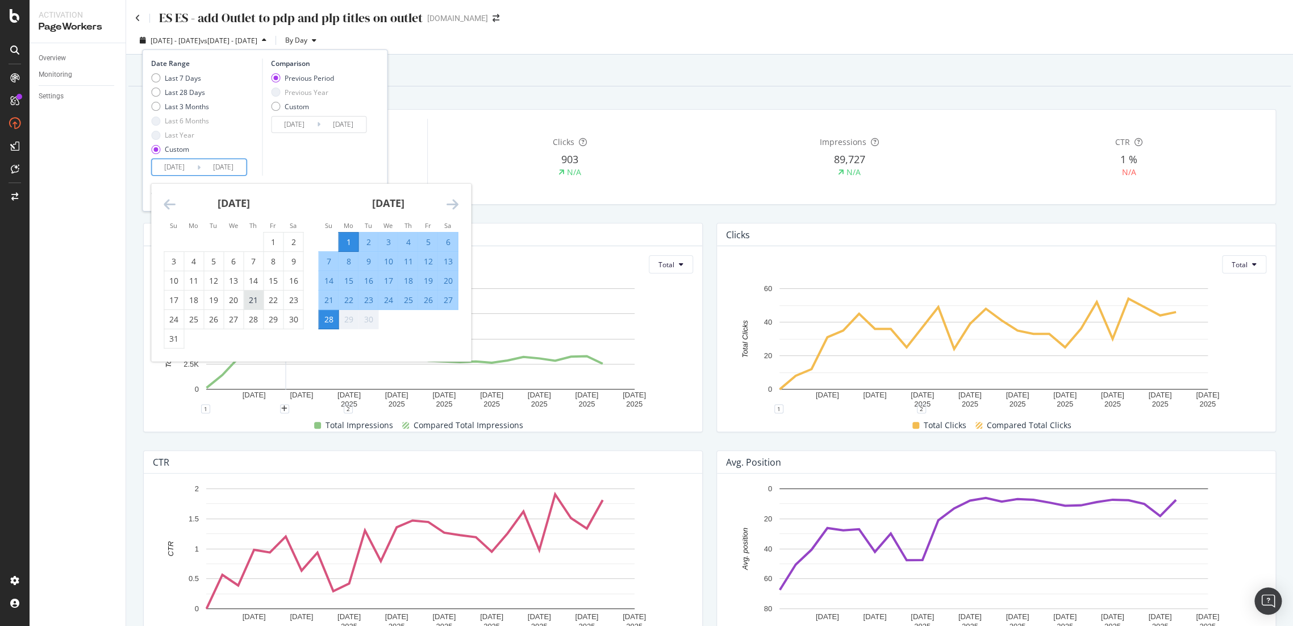
click at [250, 303] on div "21" at bounding box center [253, 299] width 19 height 11
type input "2025/08/21"
type input "2025/07/13"
type input "2025/08/20"
click at [449, 302] on div "27" at bounding box center [447, 299] width 19 height 11
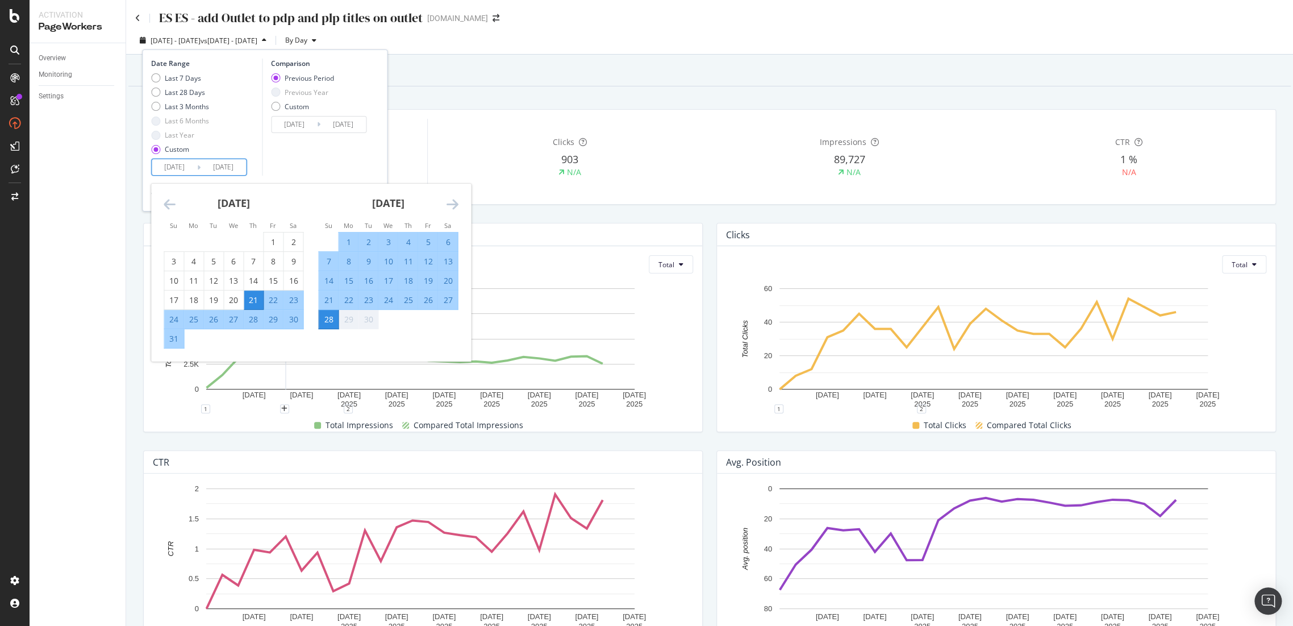
type input "2025/09/27"
type input "2025/07/14"
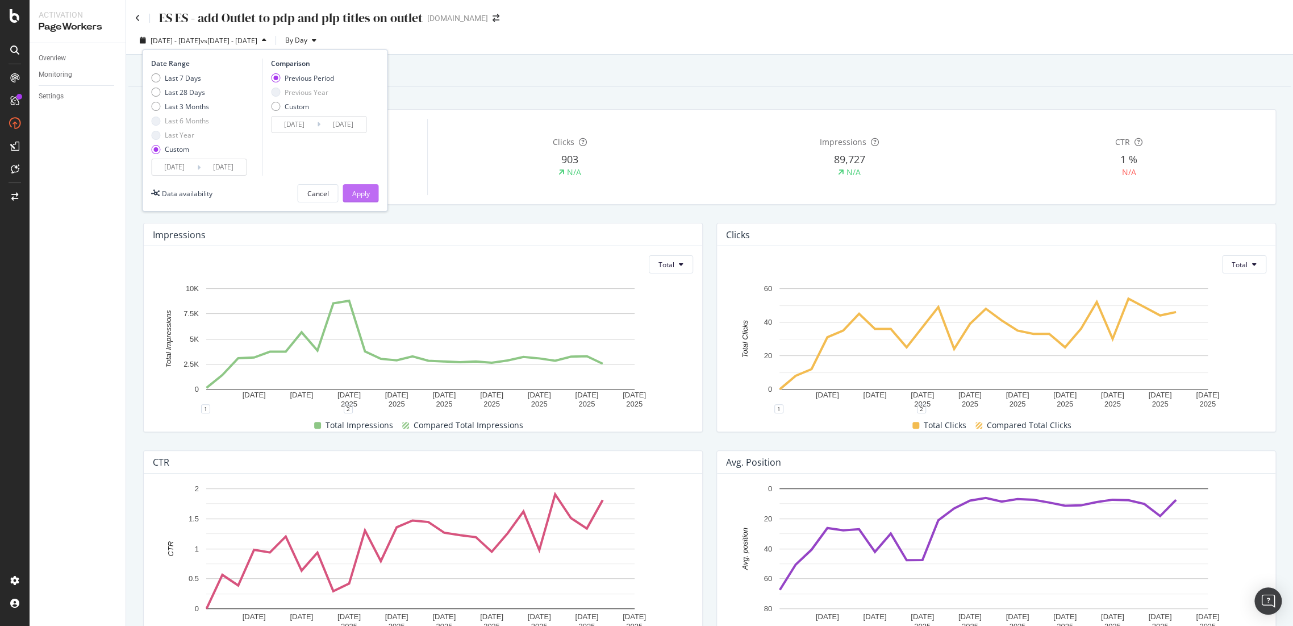
click at [373, 194] on button "Apply" at bounding box center [361, 193] width 36 height 18
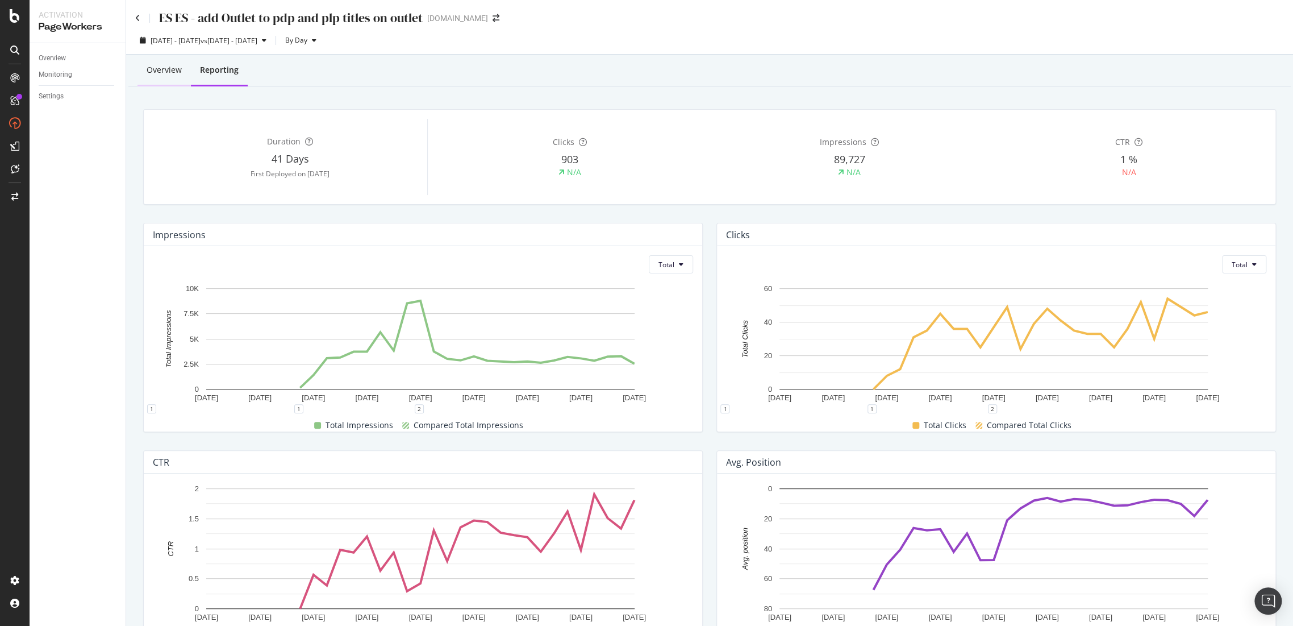
click at [147, 63] on div "Overview" at bounding box center [163, 70] width 53 height 31
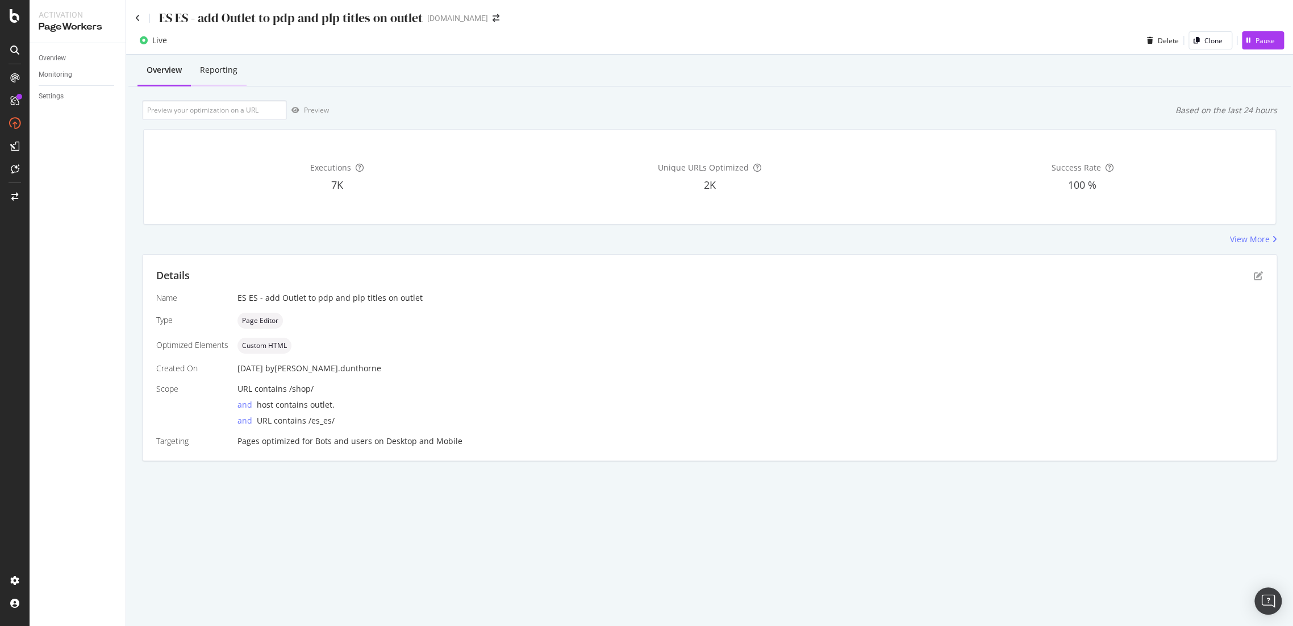
click at [211, 74] on div "Reporting" at bounding box center [218, 69] width 37 height 11
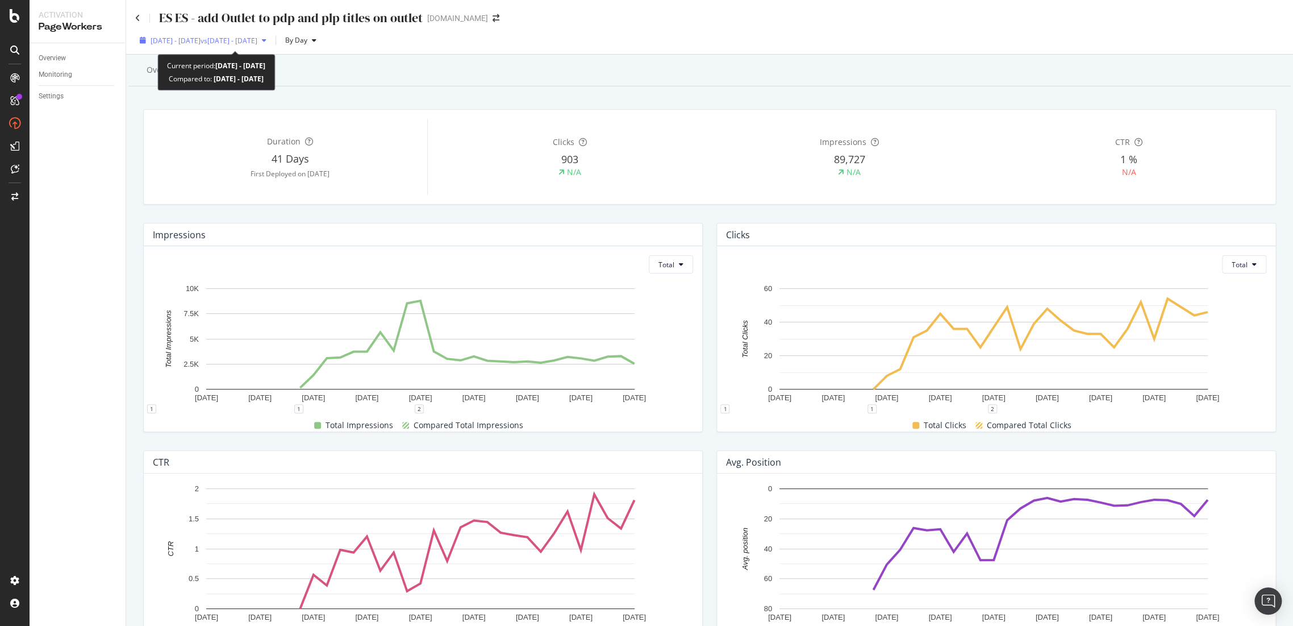
click at [201, 40] on span "2025 Aug. 21st - Sep. 27th" at bounding box center [176, 41] width 50 height 10
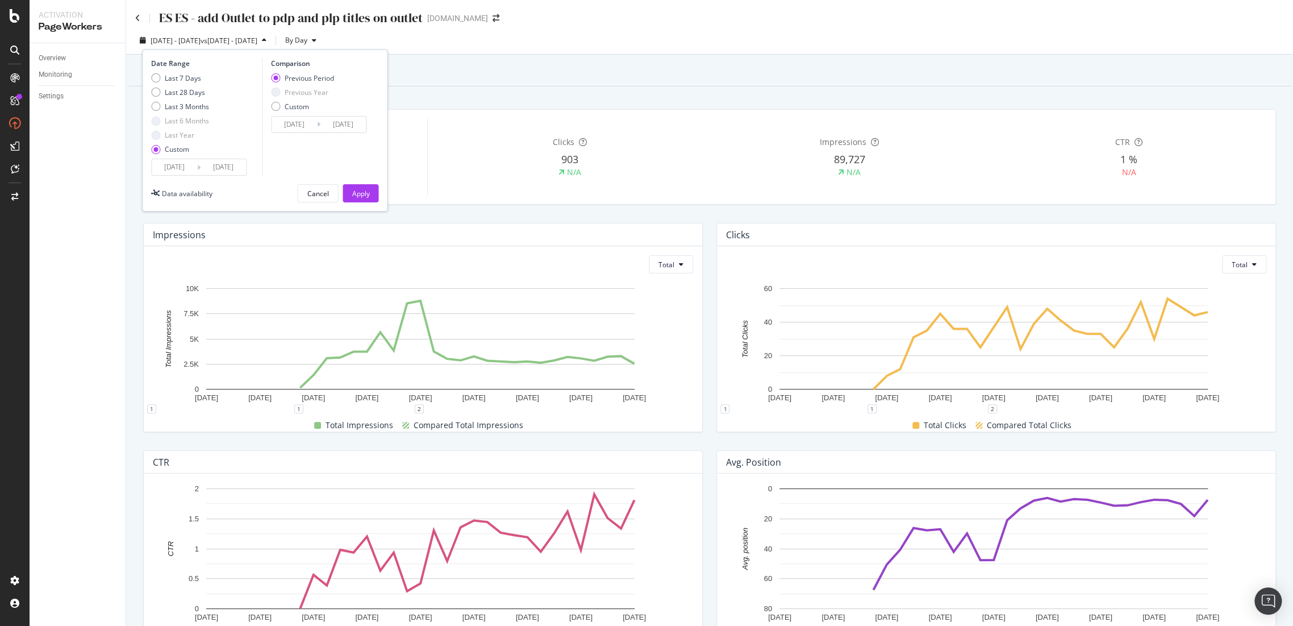
click at [180, 163] on input "2025/08/21" at bounding box center [174, 167] width 45 height 16
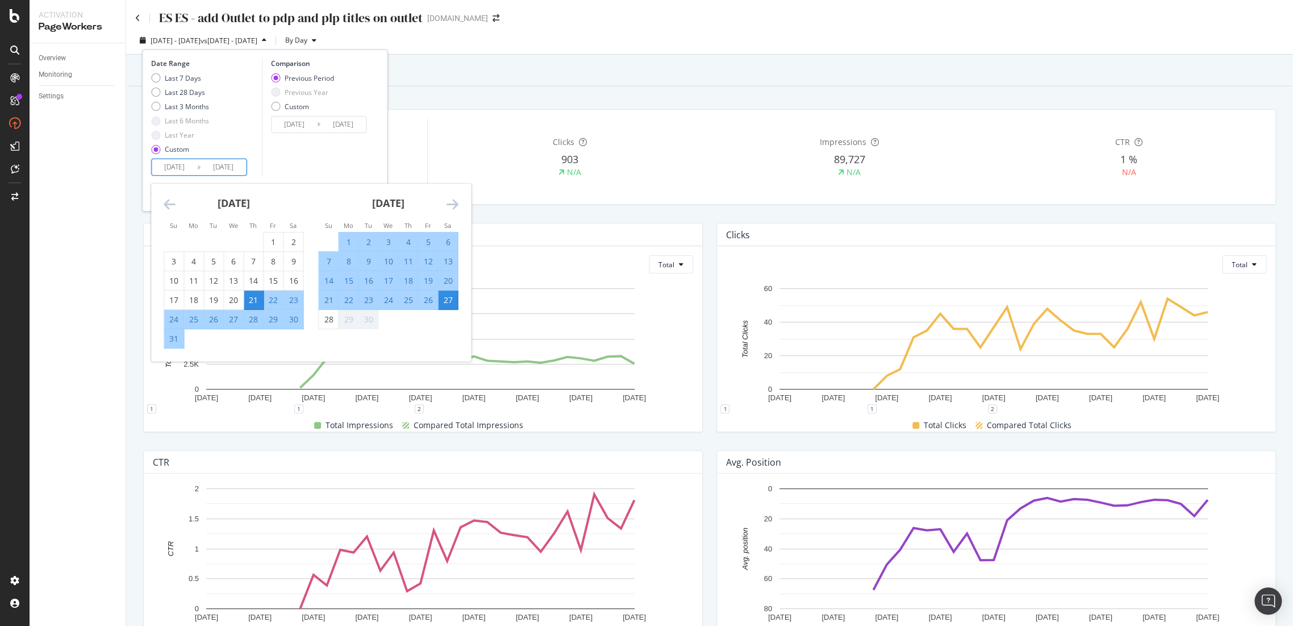
click at [268, 301] on div "22" at bounding box center [273, 299] width 19 height 11
type input "2025/08/22"
type input "2025/07/16"
type input "2025/08/21"
click at [373, 142] on div "Date Range Last 7 Days Last 28 Days Last 3 Months Last 6 Months Last Year Custo…" at bounding box center [264, 117] width 227 height 117
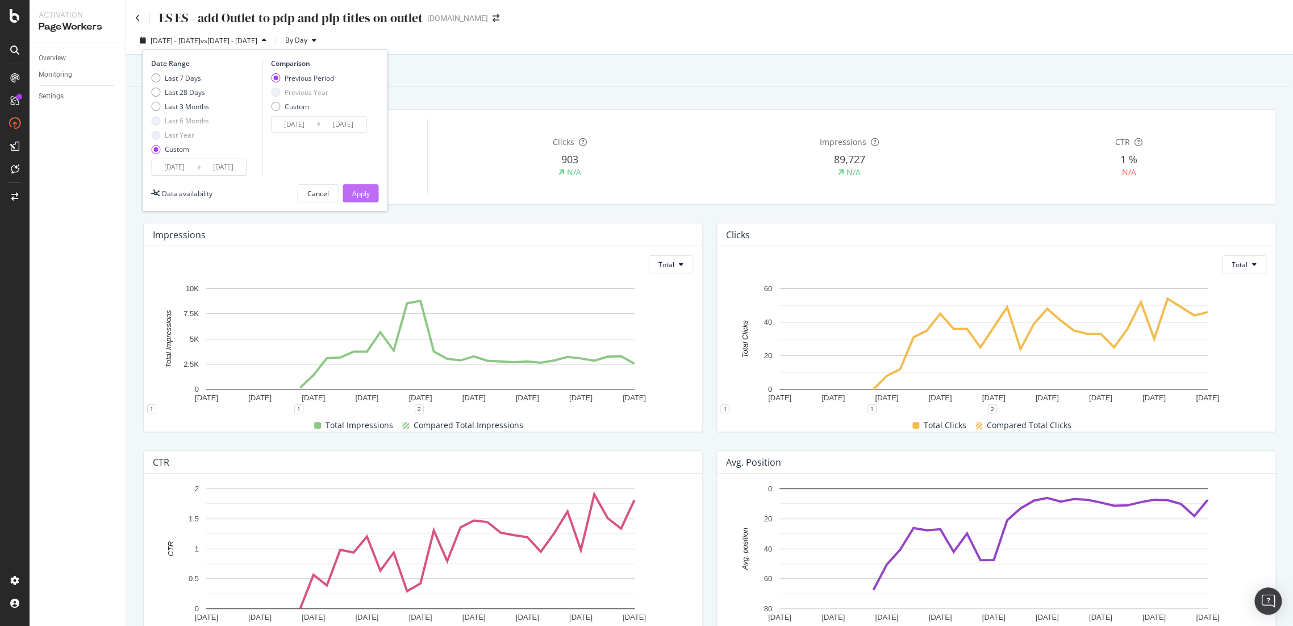
click at [361, 194] on div "Apply" at bounding box center [361, 194] width 18 height 10
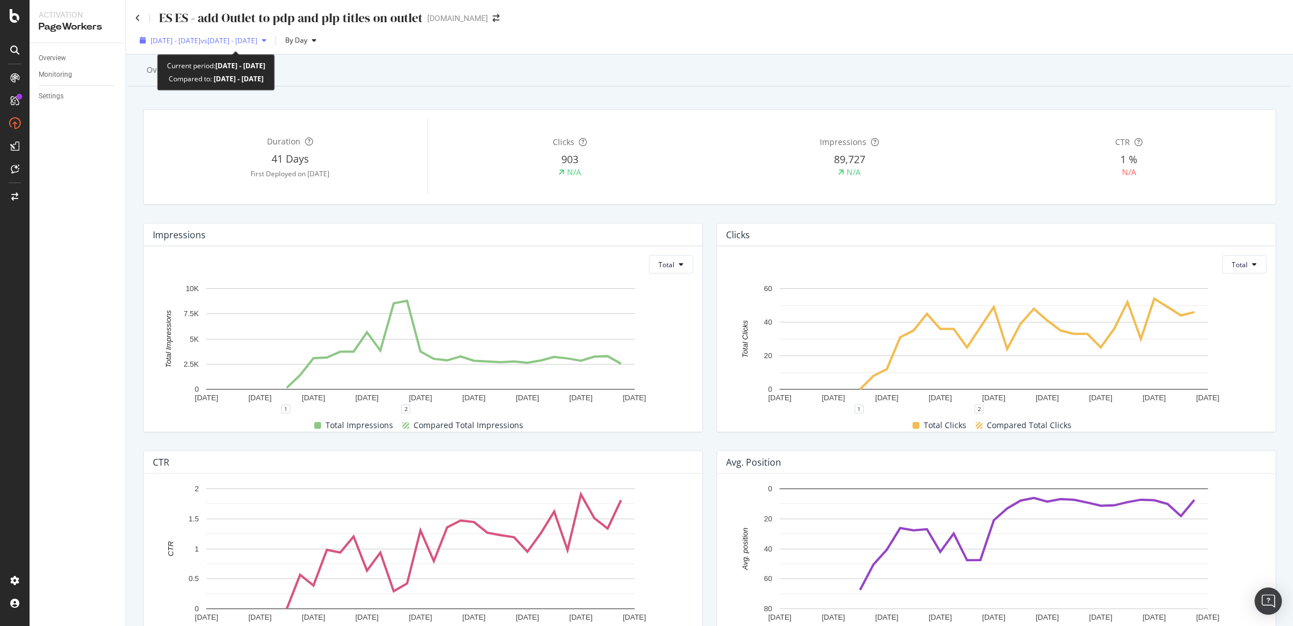
click at [257, 43] on span "vs 2025 Jul. 16th - Aug. 21st" at bounding box center [229, 41] width 57 height 10
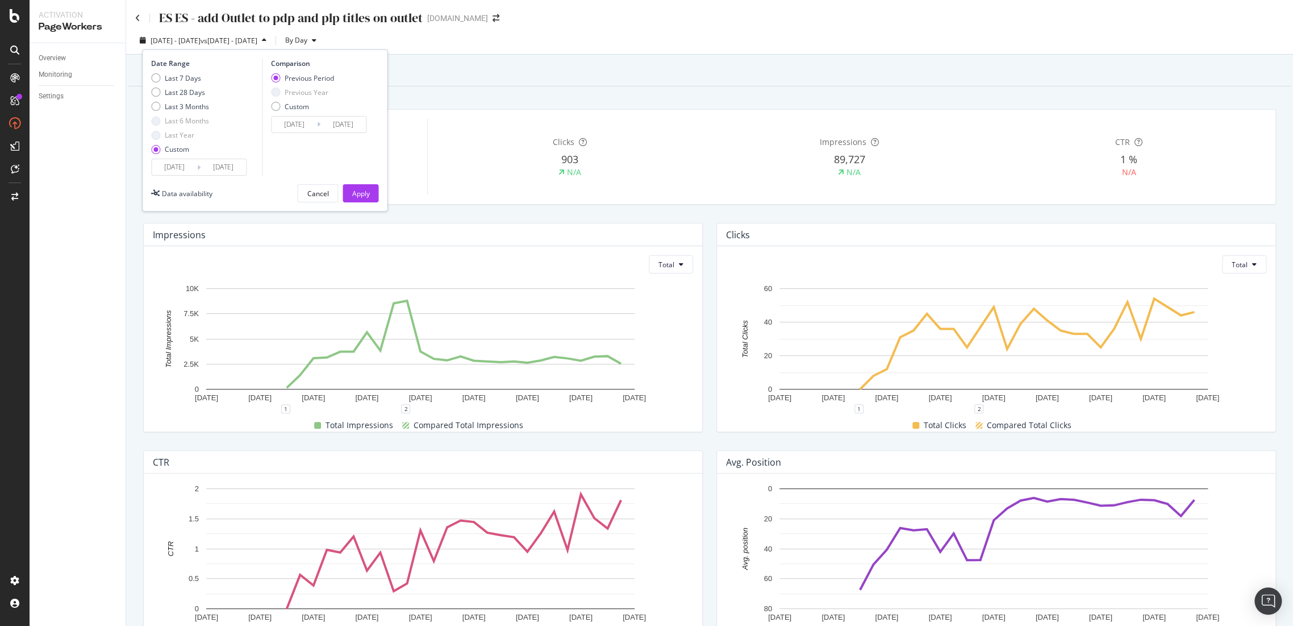
click at [235, 172] on input "2025/09/27" at bounding box center [223, 167] width 45 height 16
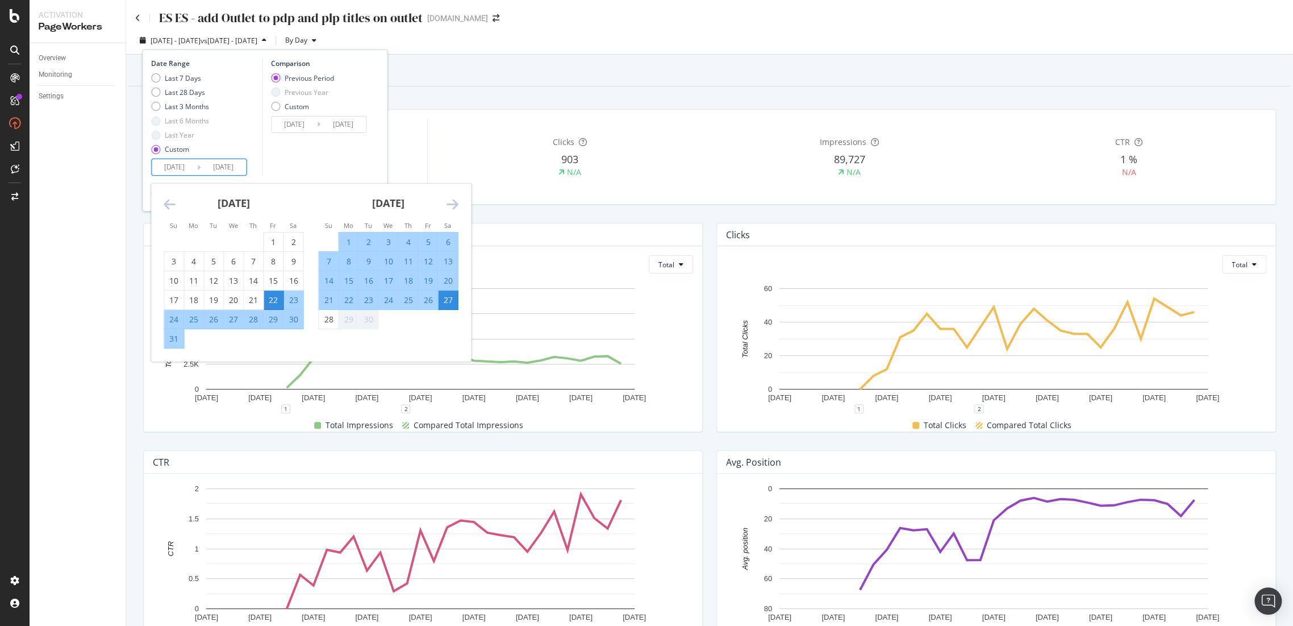
click at [274, 301] on div "22" at bounding box center [273, 299] width 19 height 11
type input "2025/08/22"
type input "2025/08/21"
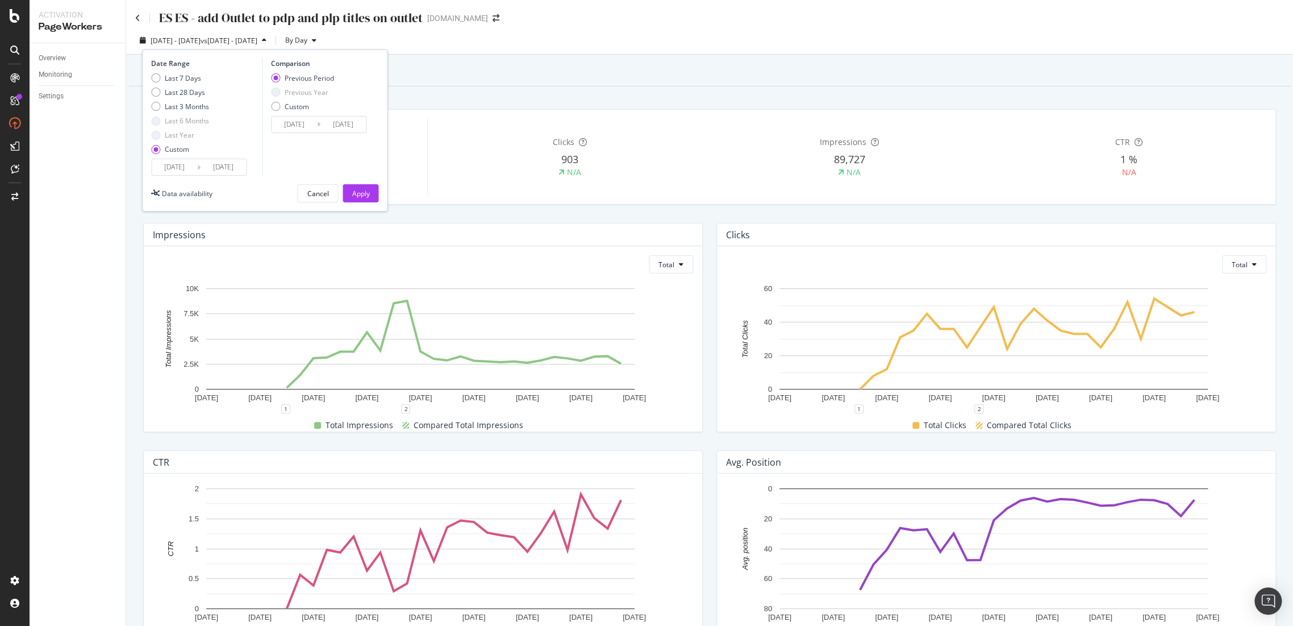
drag, startPoint x: 211, startPoint y: 159, endPoint x: 250, endPoint y: 179, distance: 44.2
click at [212, 159] on div "2025/08/22 Navigate forward to interact with the calendar and select a date. Pr…" at bounding box center [198, 167] width 95 height 17
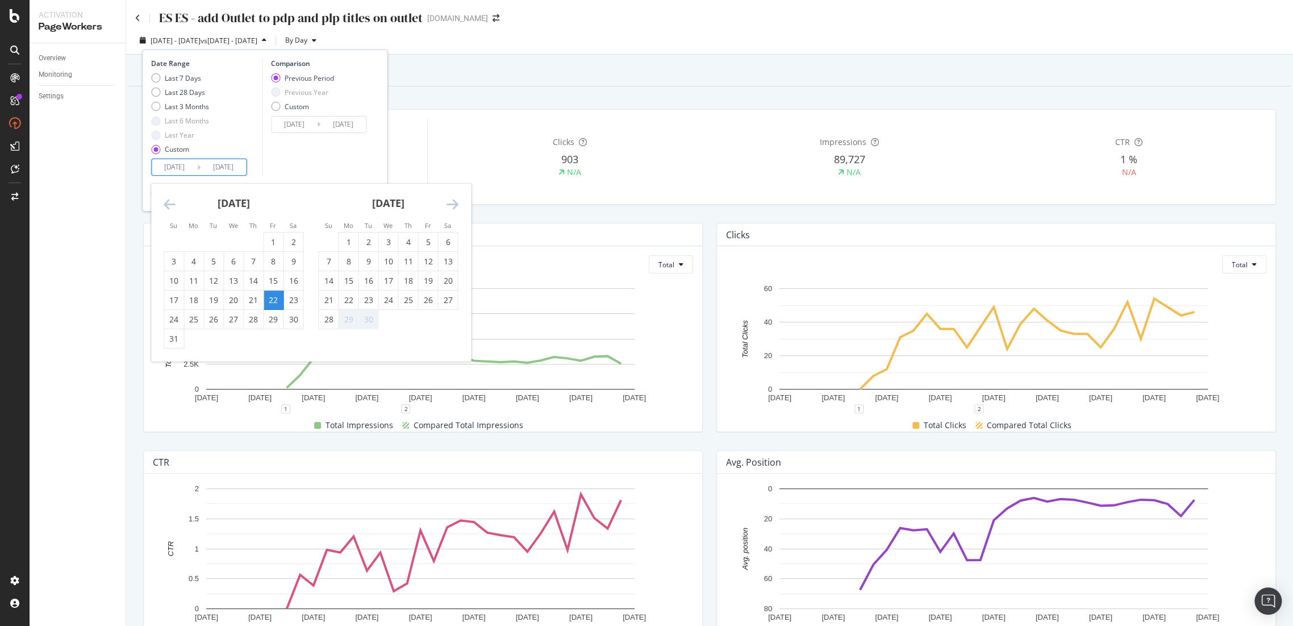
click at [277, 301] on div "22" at bounding box center [273, 299] width 19 height 11
click at [234, 169] on input "2025/08/22" at bounding box center [223, 167] width 45 height 16
click at [410, 306] on div "25" at bounding box center [407, 299] width 19 height 19
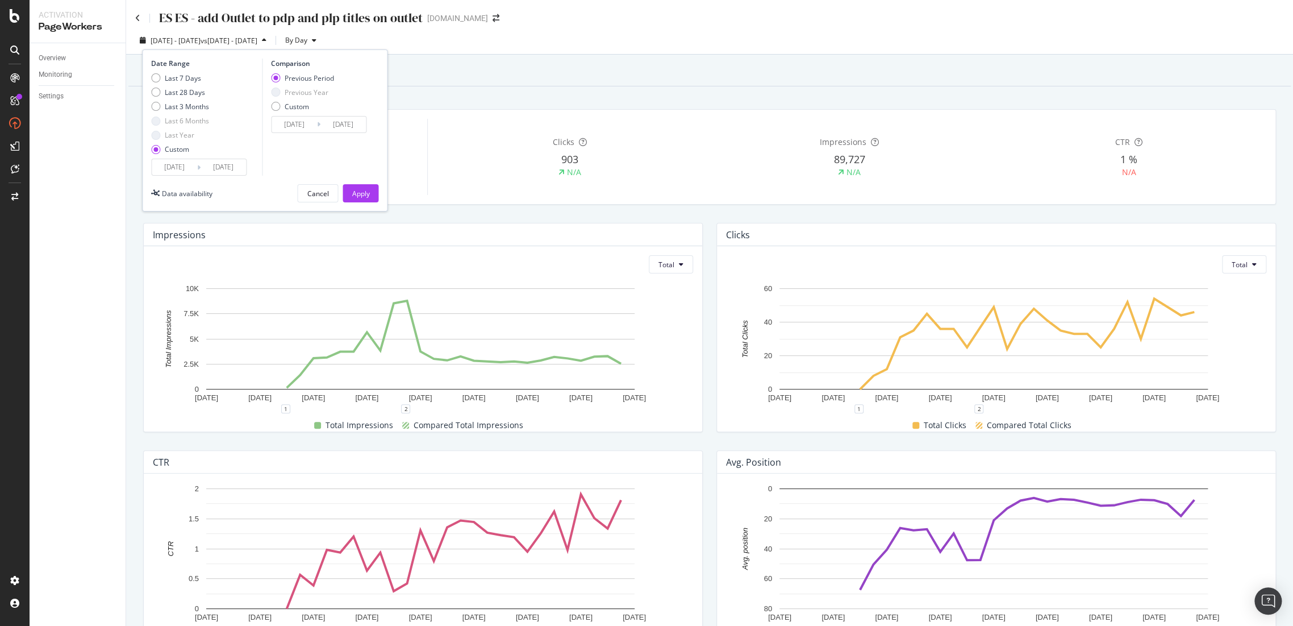
type input "2025/09/25"
type input "2025/07/18"
click at [351, 195] on button "Apply" at bounding box center [361, 193] width 36 height 18
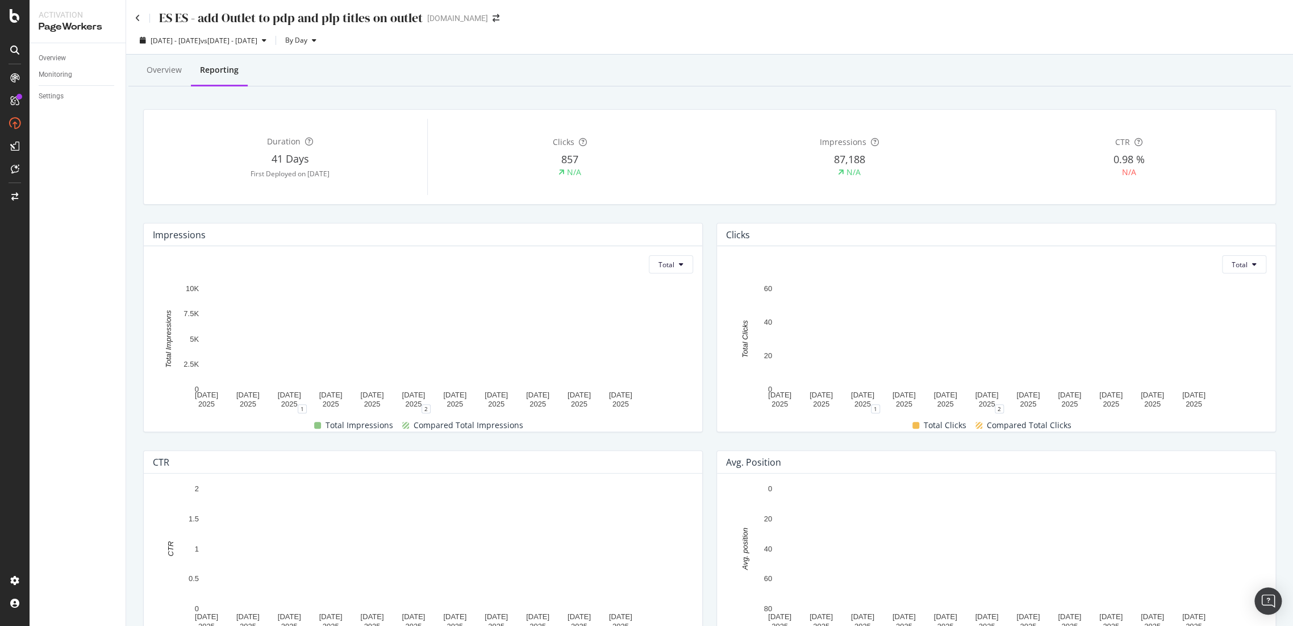
scroll to position [25, 0]
